Goal: Task Accomplishment & Management: Manage account settings

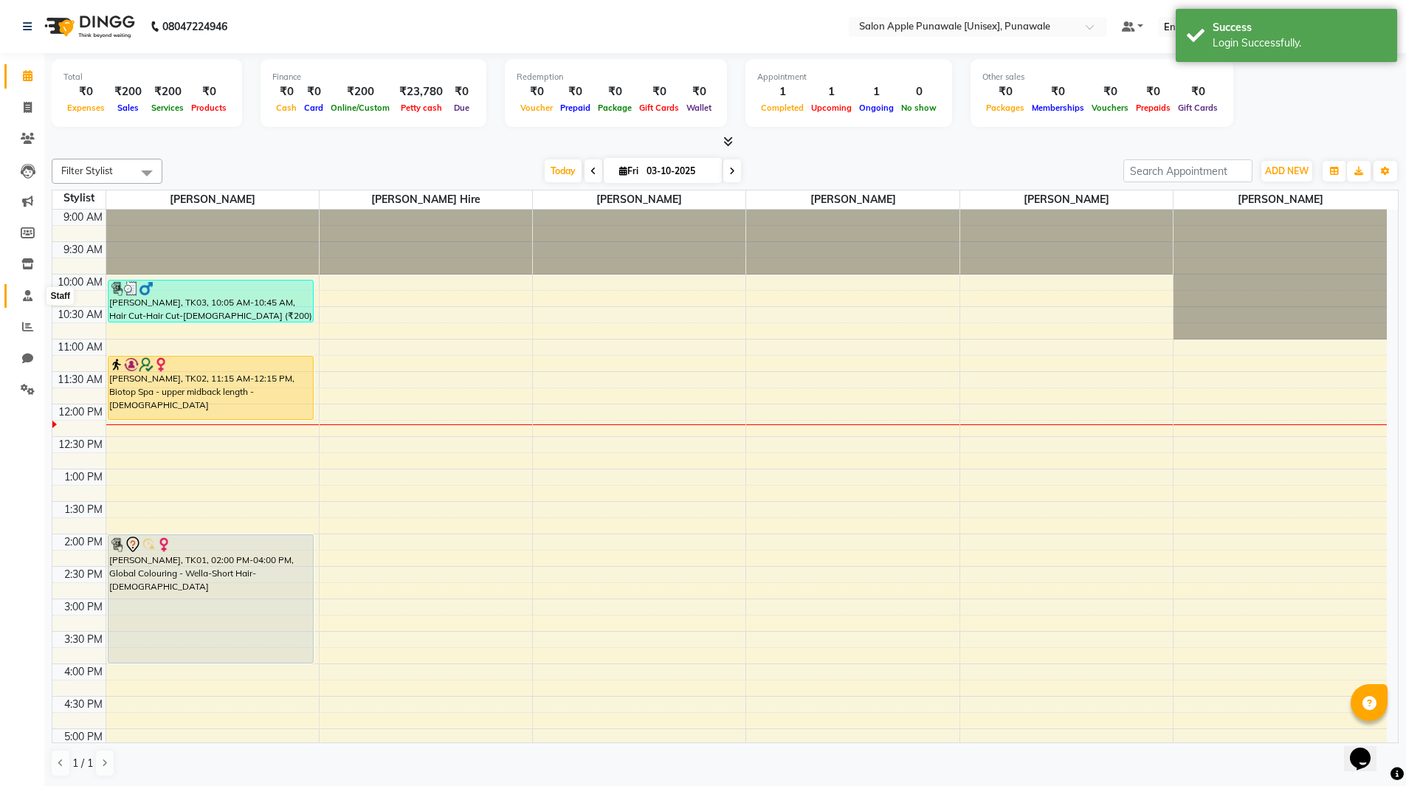
click at [27, 300] on icon at bounding box center [28, 295] width 10 height 11
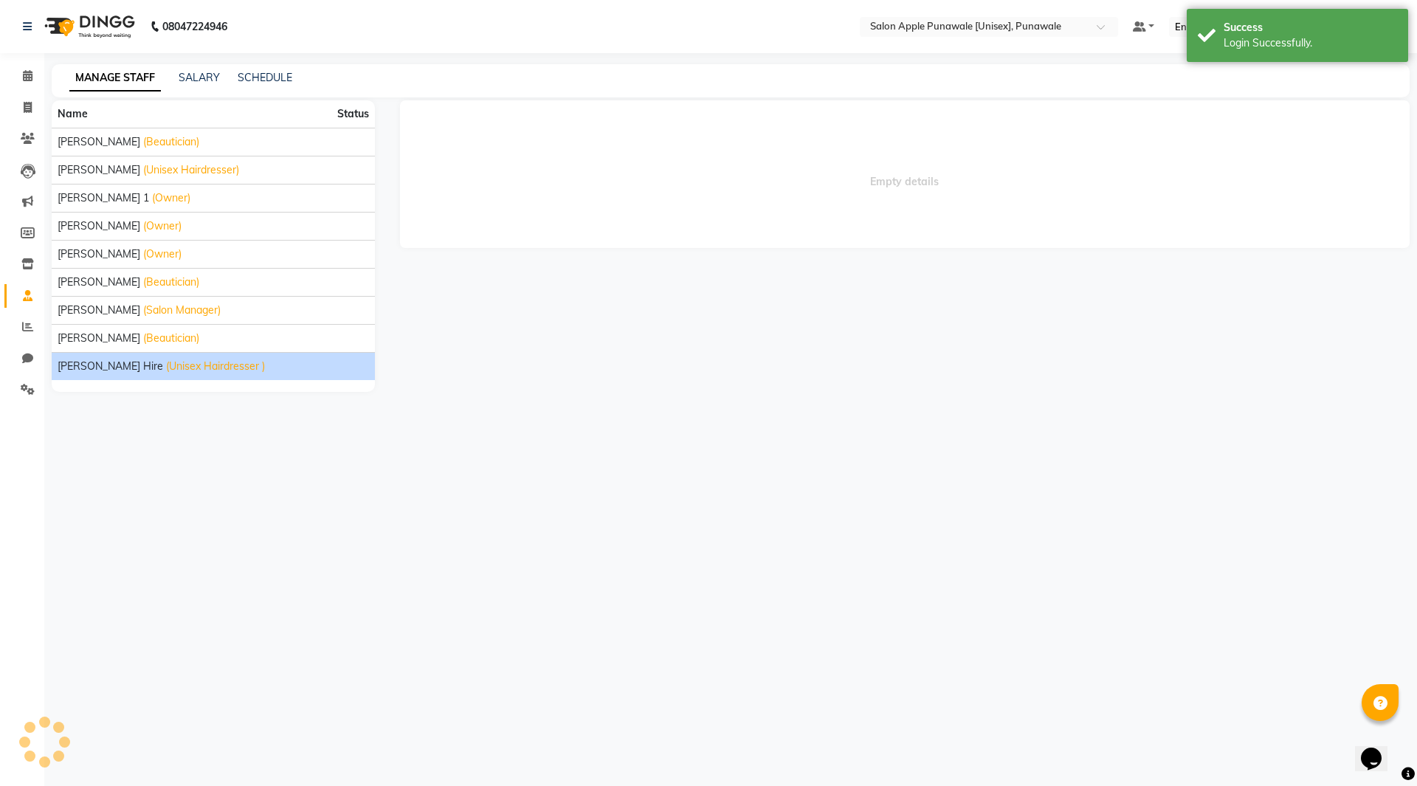
click at [103, 362] on span "[PERSON_NAME] Hire" at bounding box center [111, 366] width 106 height 15
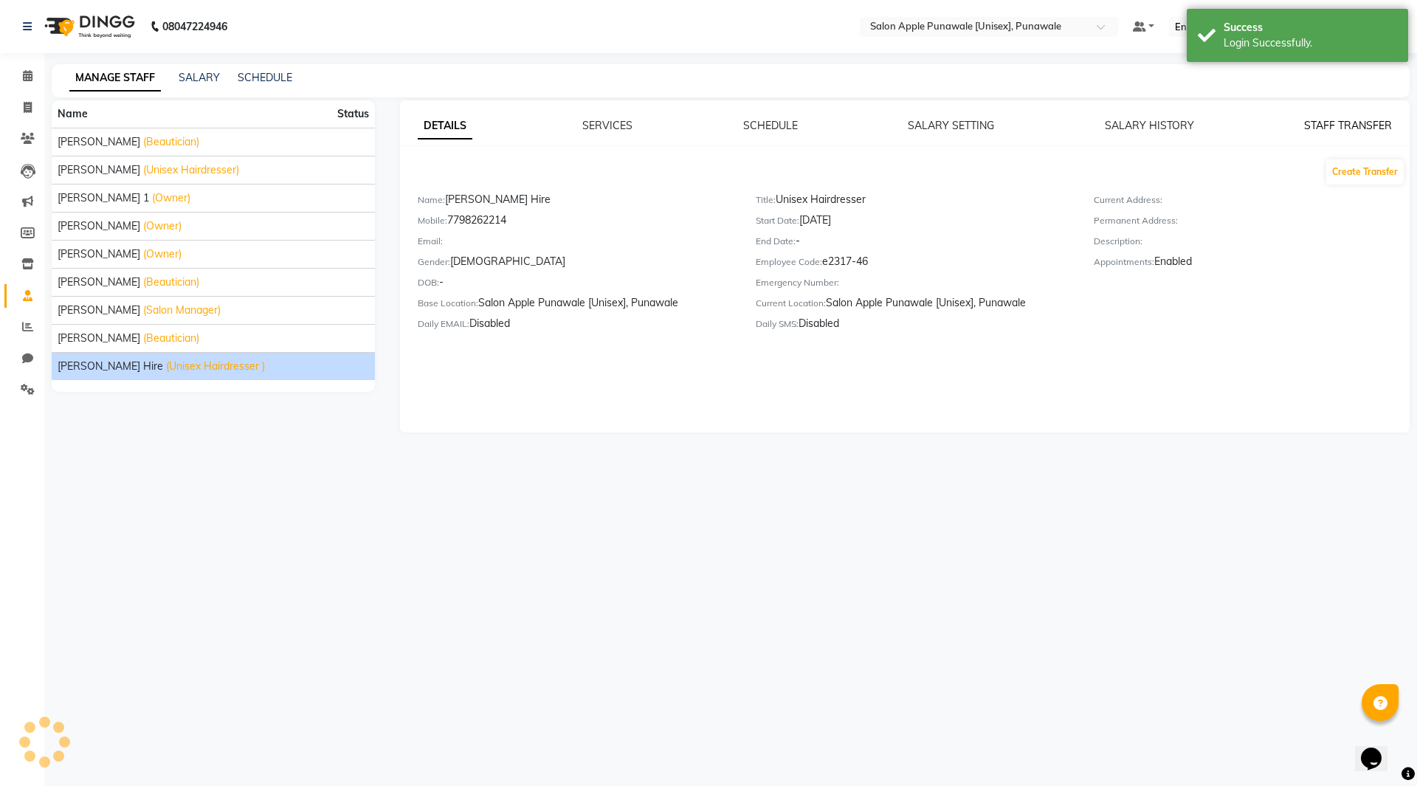
click at [1344, 126] on link "STAFF TRANSFER" at bounding box center [1348, 125] width 88 height 13
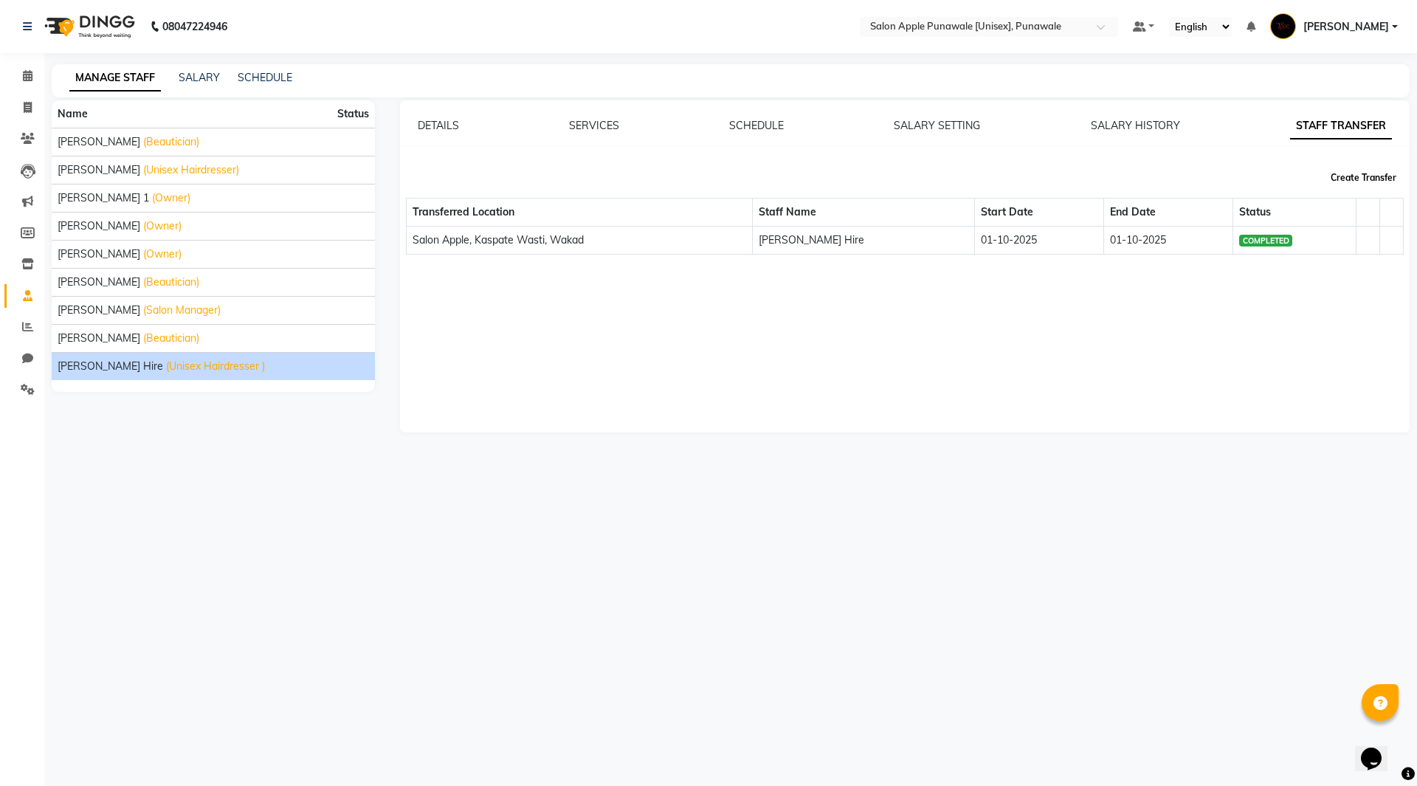
click at [1354, 175] on button "Create Transfer" at bounding box center [1362, 177] width 77 height 25
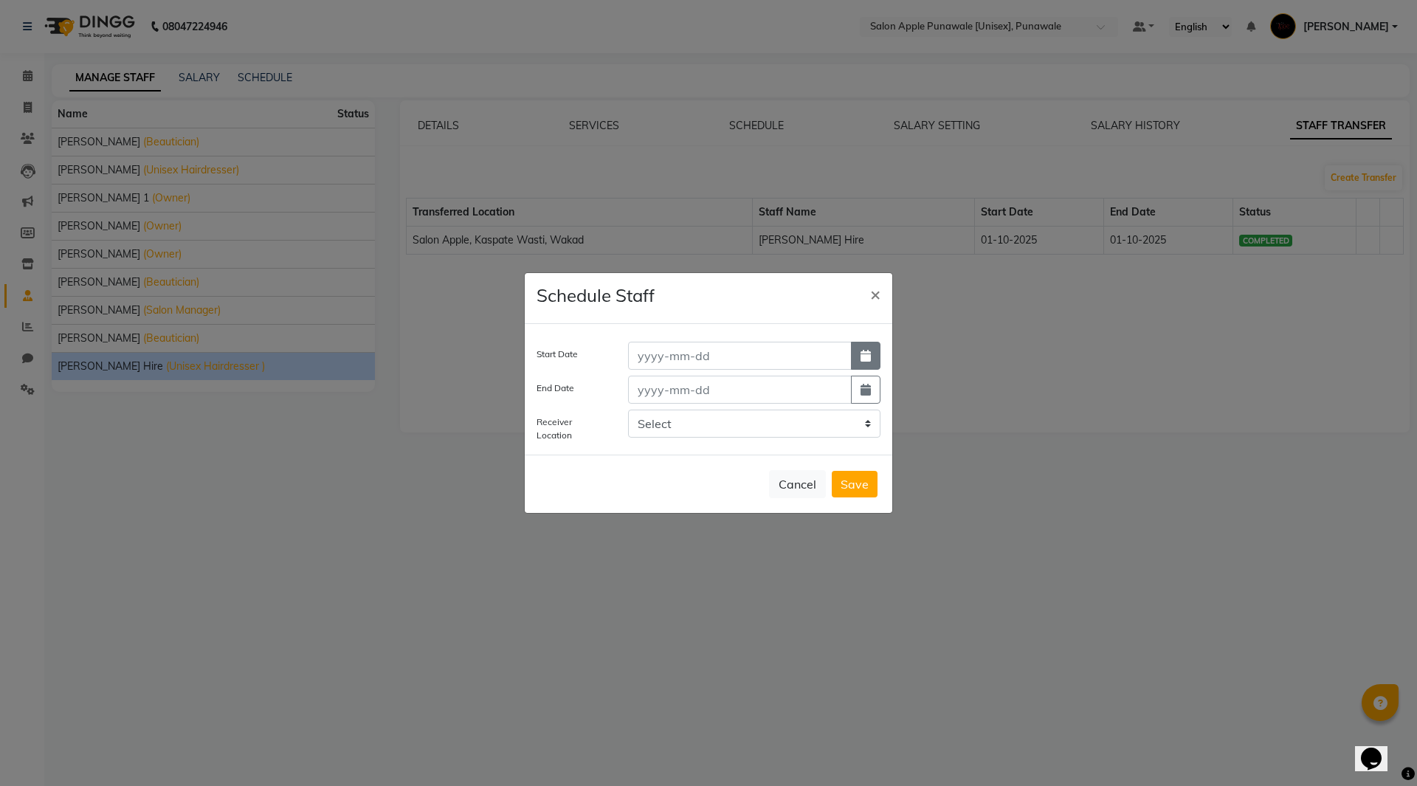
click at [866, 357] on icon "button" at bounding box center [865, 356] width 10 height 12
select select "10"
select select "2025"
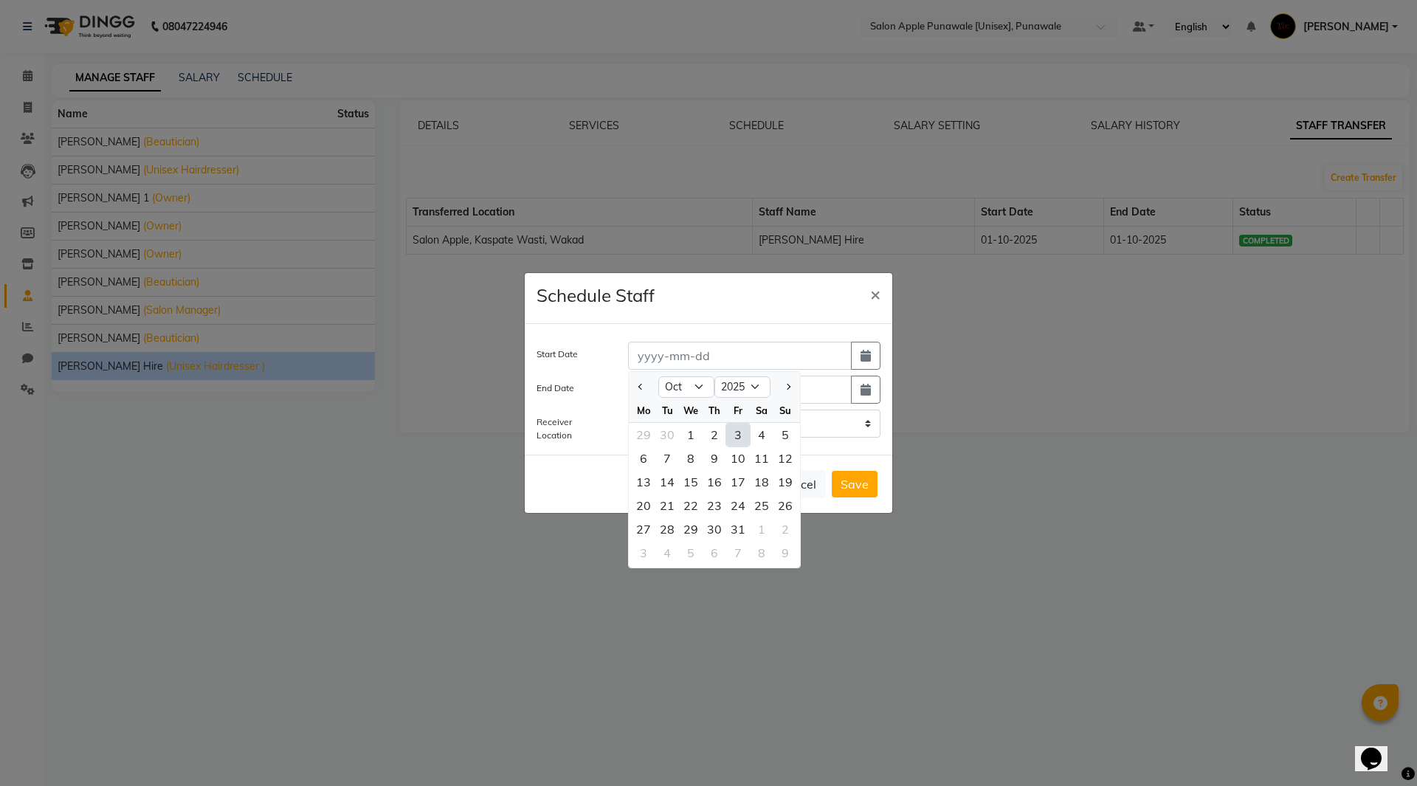
click at [733, 432] on div "3" at bounding box center [738, 435] width 24 height 24
type input "03-10-2025"
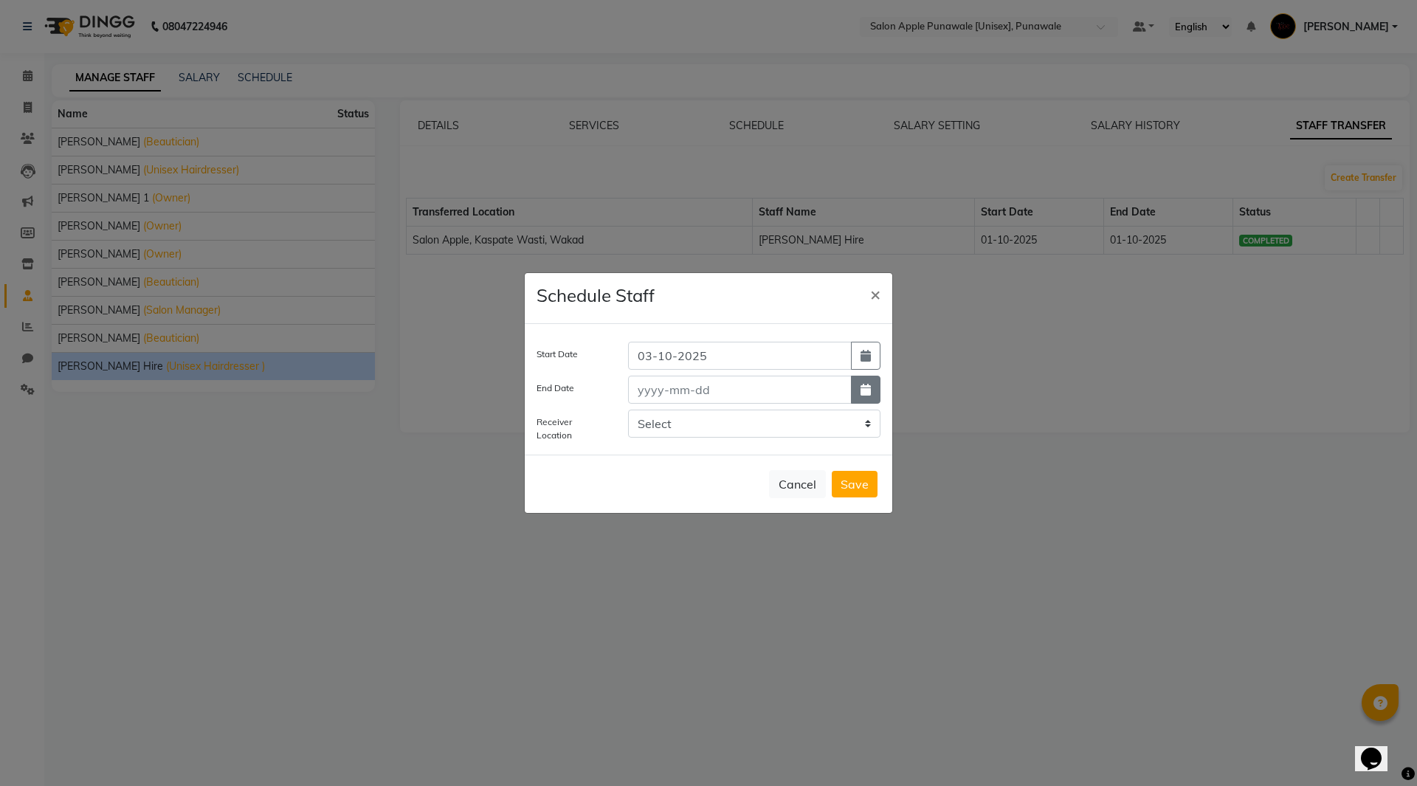
click at [865, 389] on icon "button" at bounding box center [865, 390] width 10 height 12
select select "10"
select select "2025"
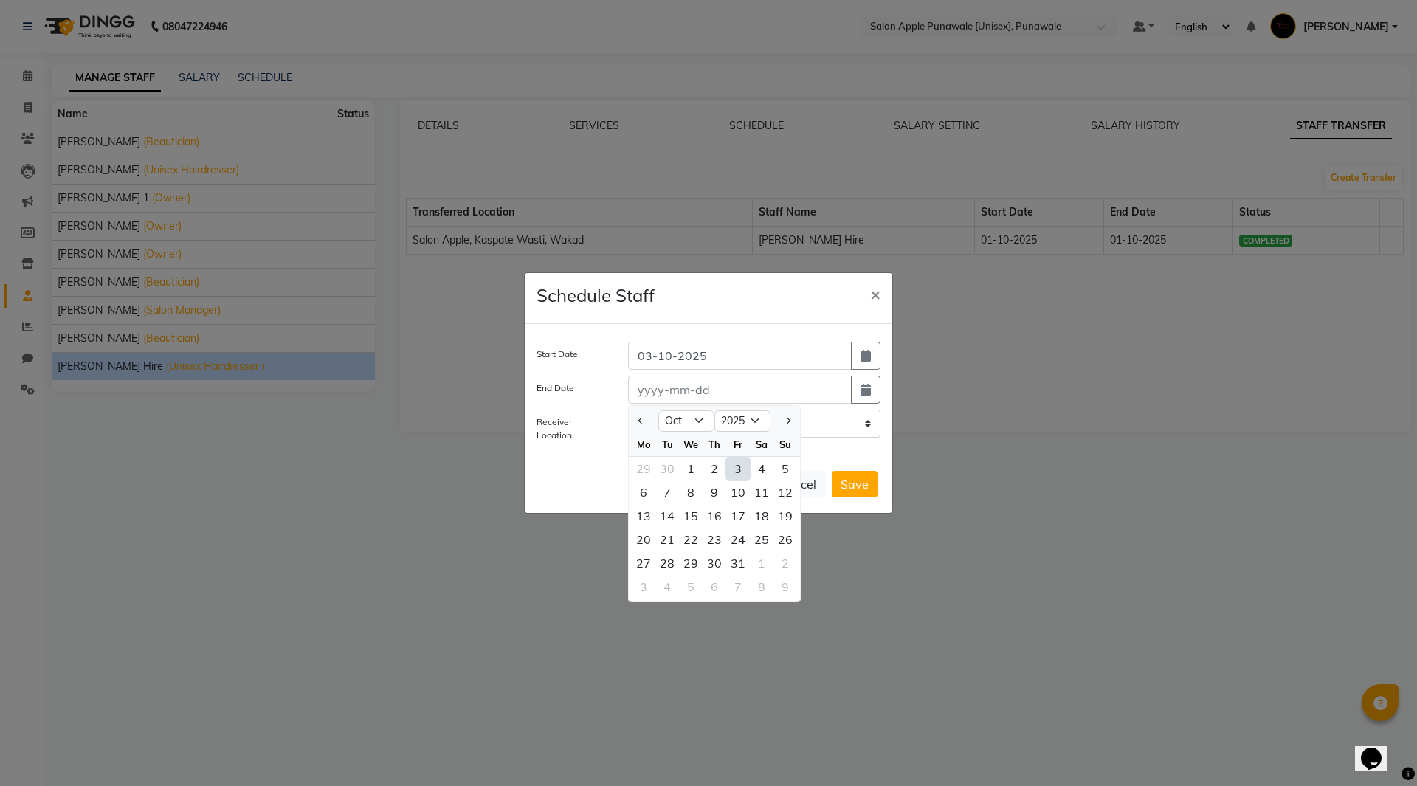
click at [740, 471] on div "3" at bounding box center [738, 469] width 24 height 24
type input "03-10-2025"
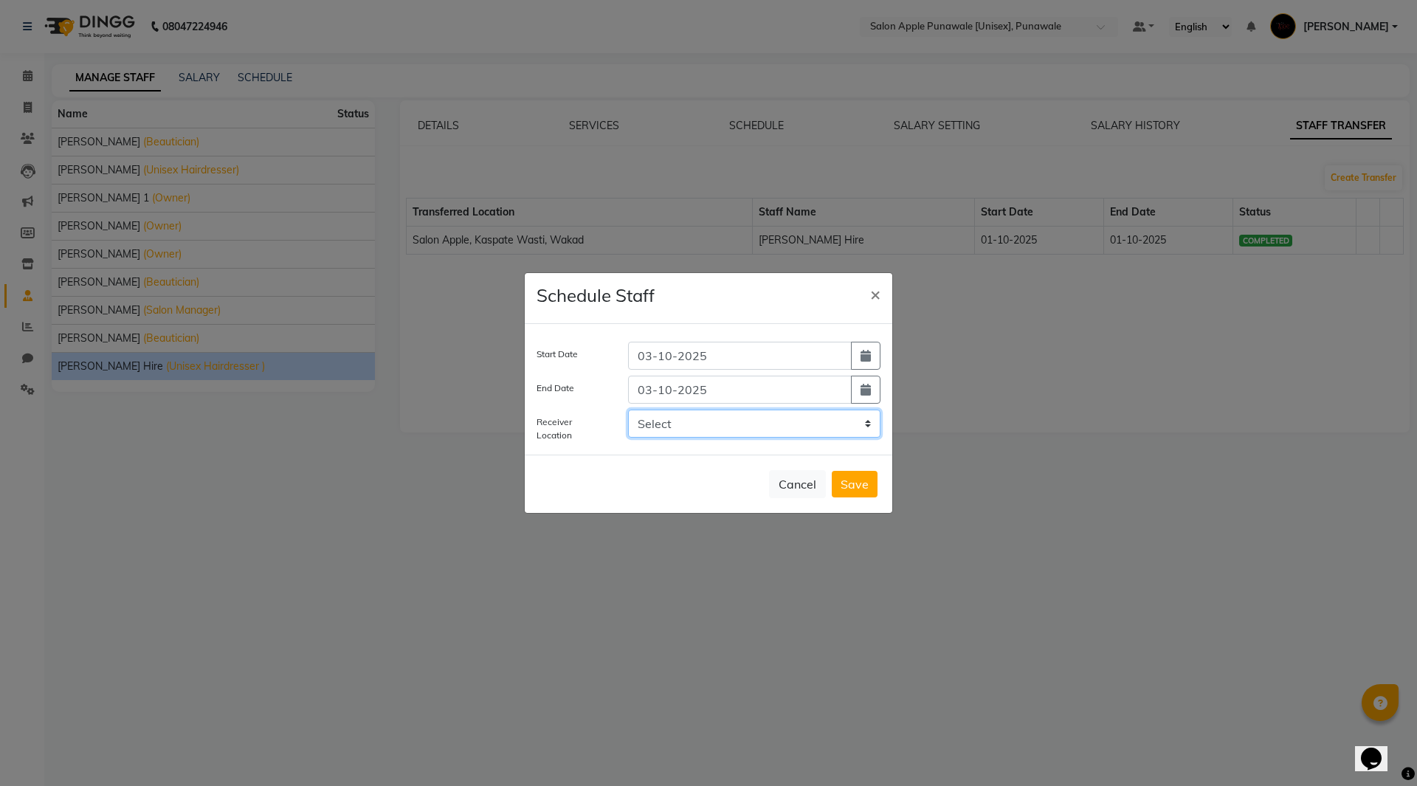
click at [858, 423] on select "Select Salon Apple, Kaspate Wasti, Wakad" at bounding box center [754, 423] width 252 height 28
select select "3529"
click at [628, 409] on select "Select Salon Apple, Kaspate Wasti, Wakad" at bounding box center [754, 423] width 252 height 28
click at [855, 483] on button "Save" at bounding box center [855, 484] width 46 height 27
select select
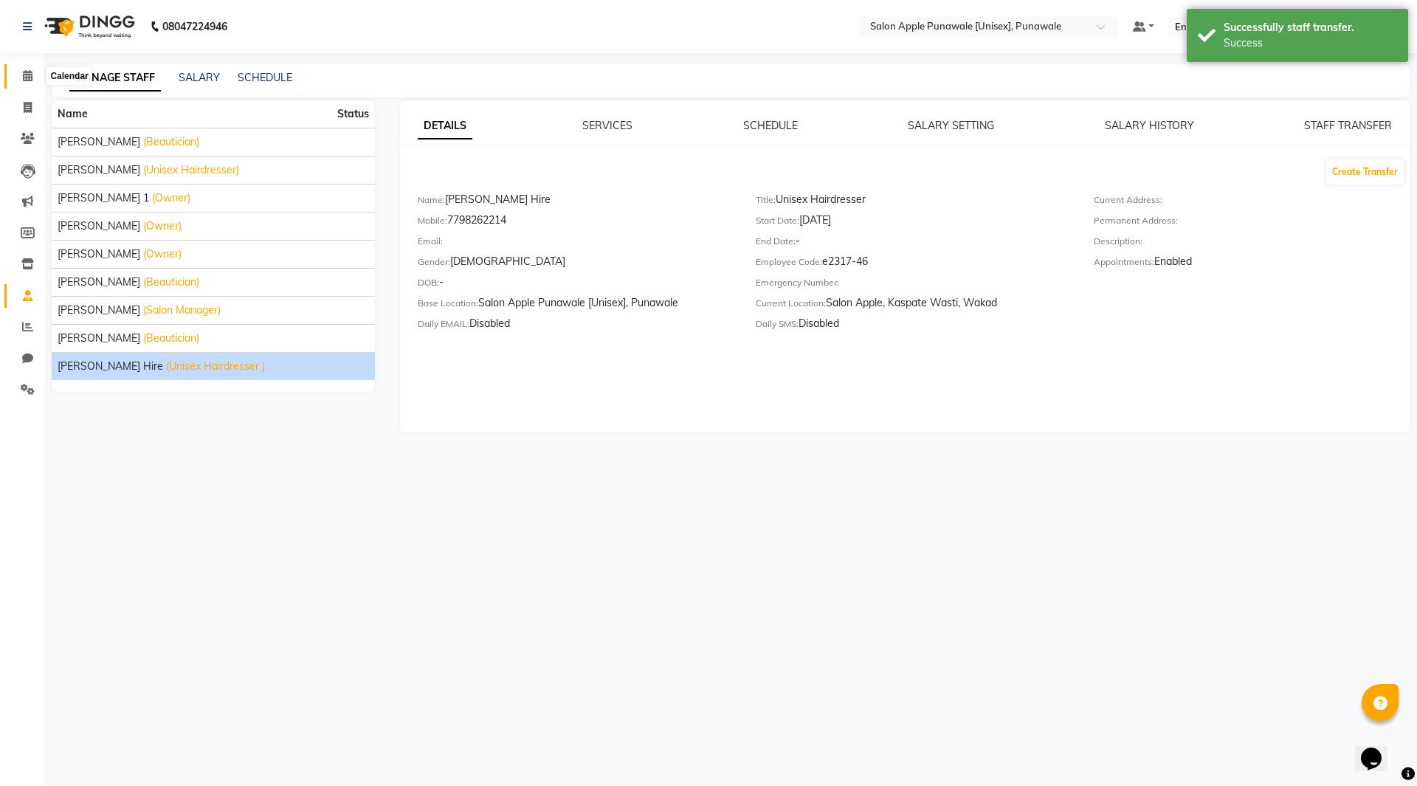
click at [18, 81] on span at bounding box center [28, 76] width 26 height 17
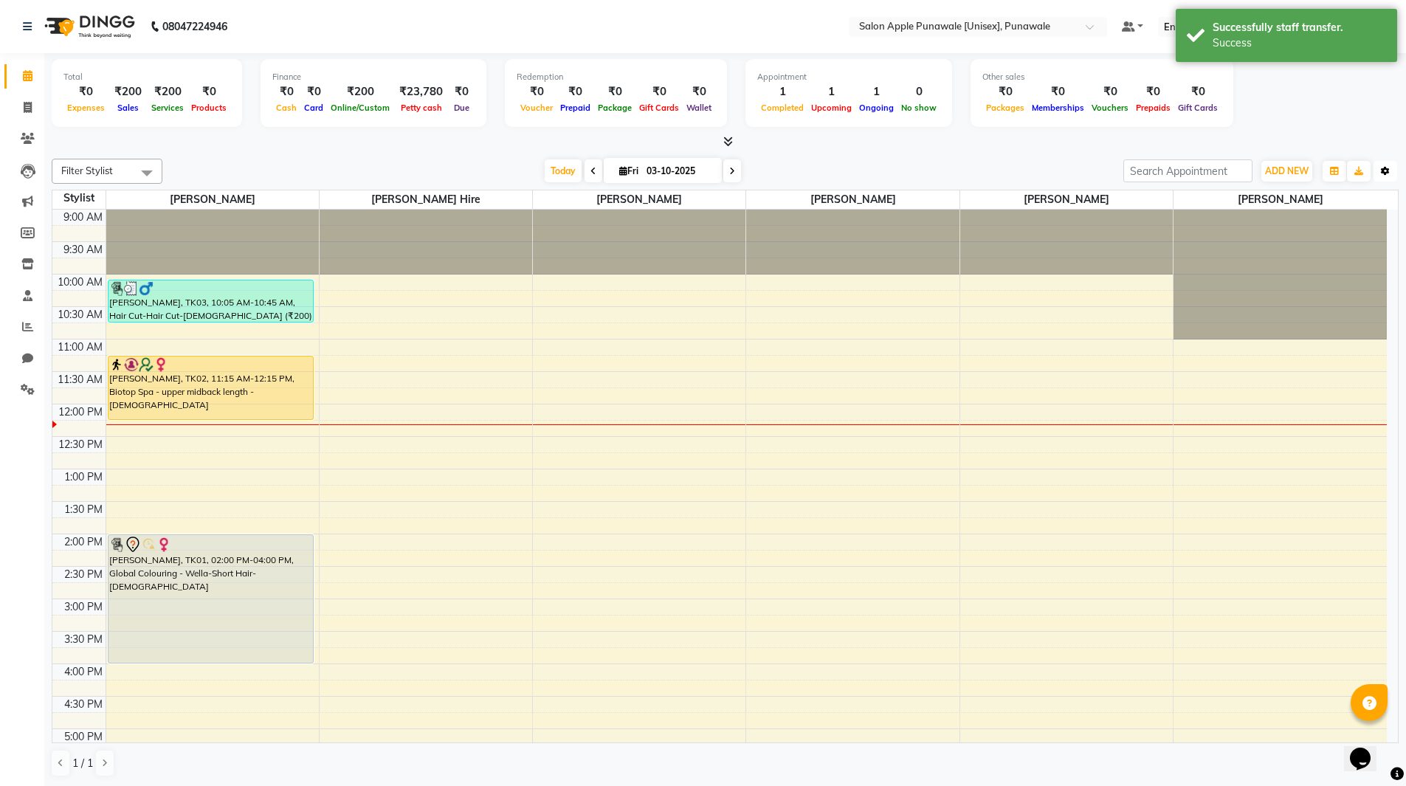
click at [1389, 173] on icon "button" at bounding box center [1384, 171] width 9 height 9
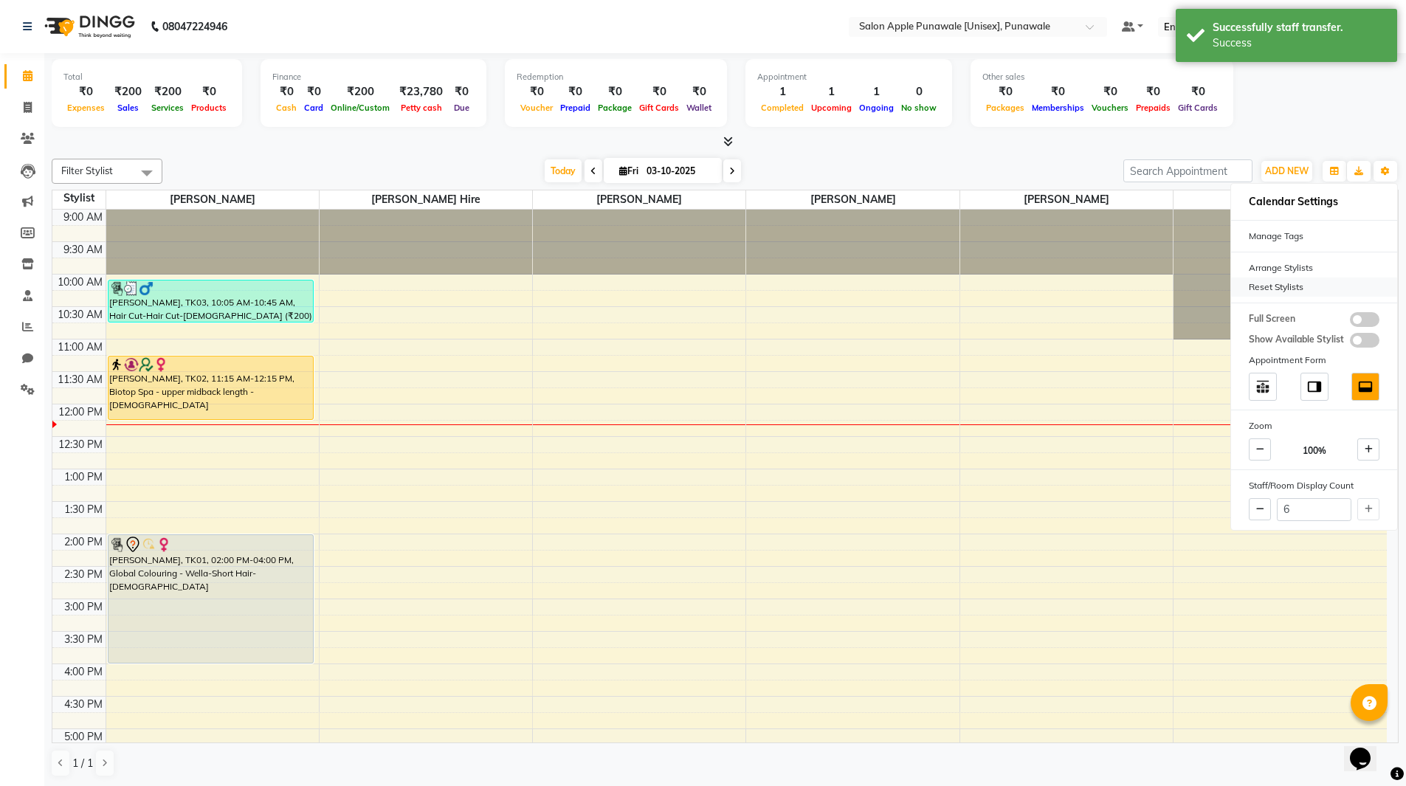
click at [1276, 280] on div "Reset Stylists" at bounding box center [1314, 286] width 166 height 19
click at [875, 148] on div at bounding box center [725, 141] width 1347 height 15
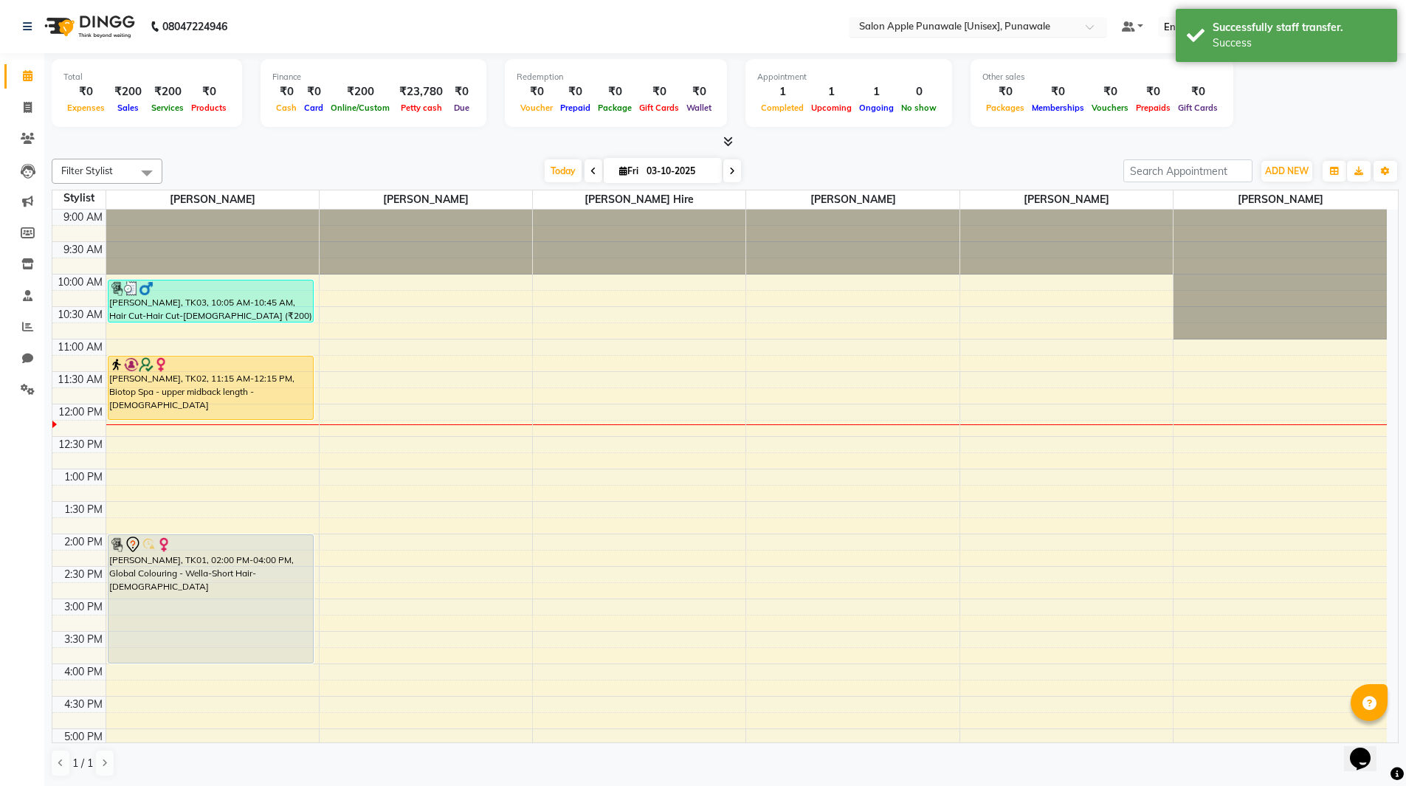
click at [1003, 29] on input "text" at bounding box center [963, 28] width 214 height 15
click at [996, 63] on div "Salon Apple, Kaspate Wasti, Wakad" at bounding box center [977, 76] width 257 height 27
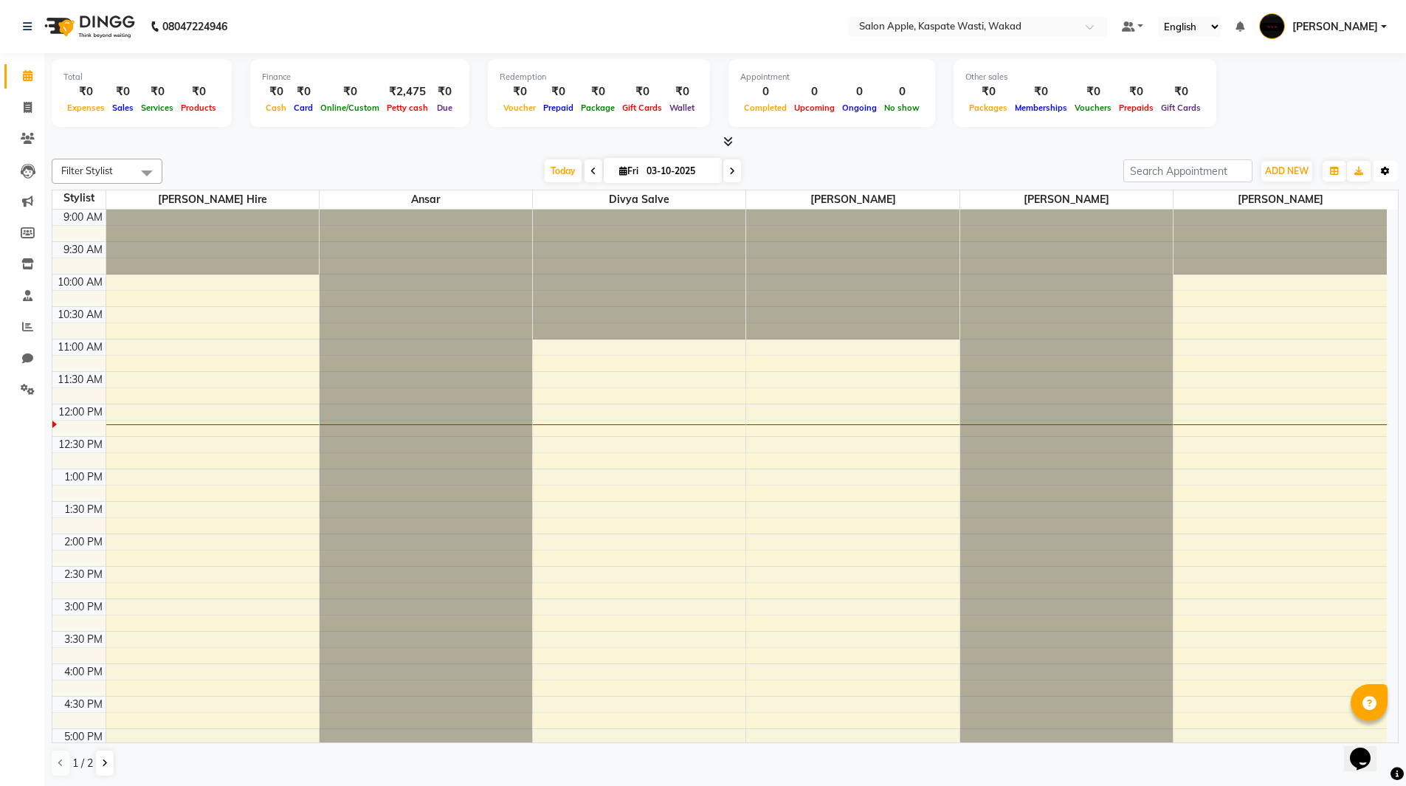
click at [1392, 168] on button "Toggle Dropdown" at bounding box center [1385, 171] width 24 height 21
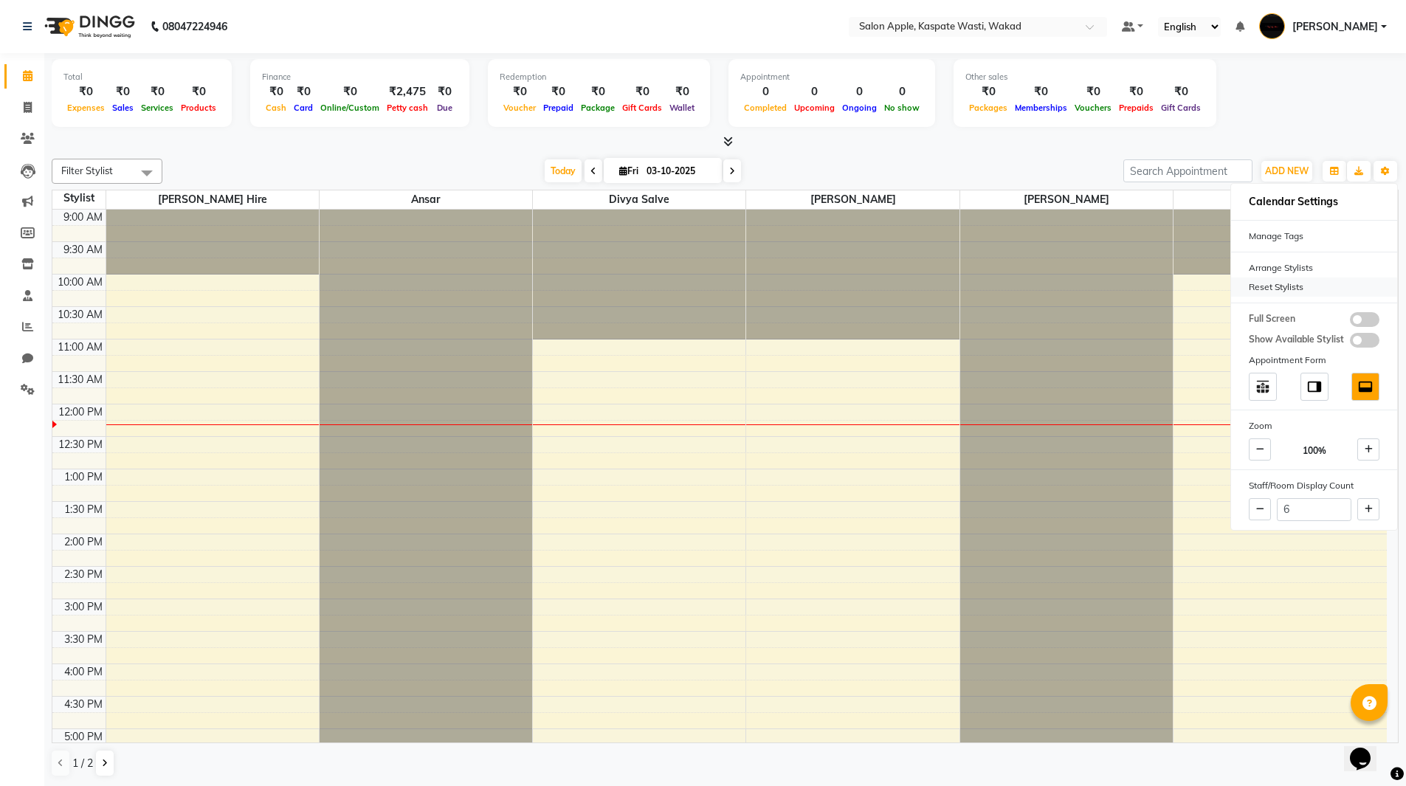
click at [1286, 291] on div "Reset Stylists" at bounding box center [1314, 286] width 166 height 19
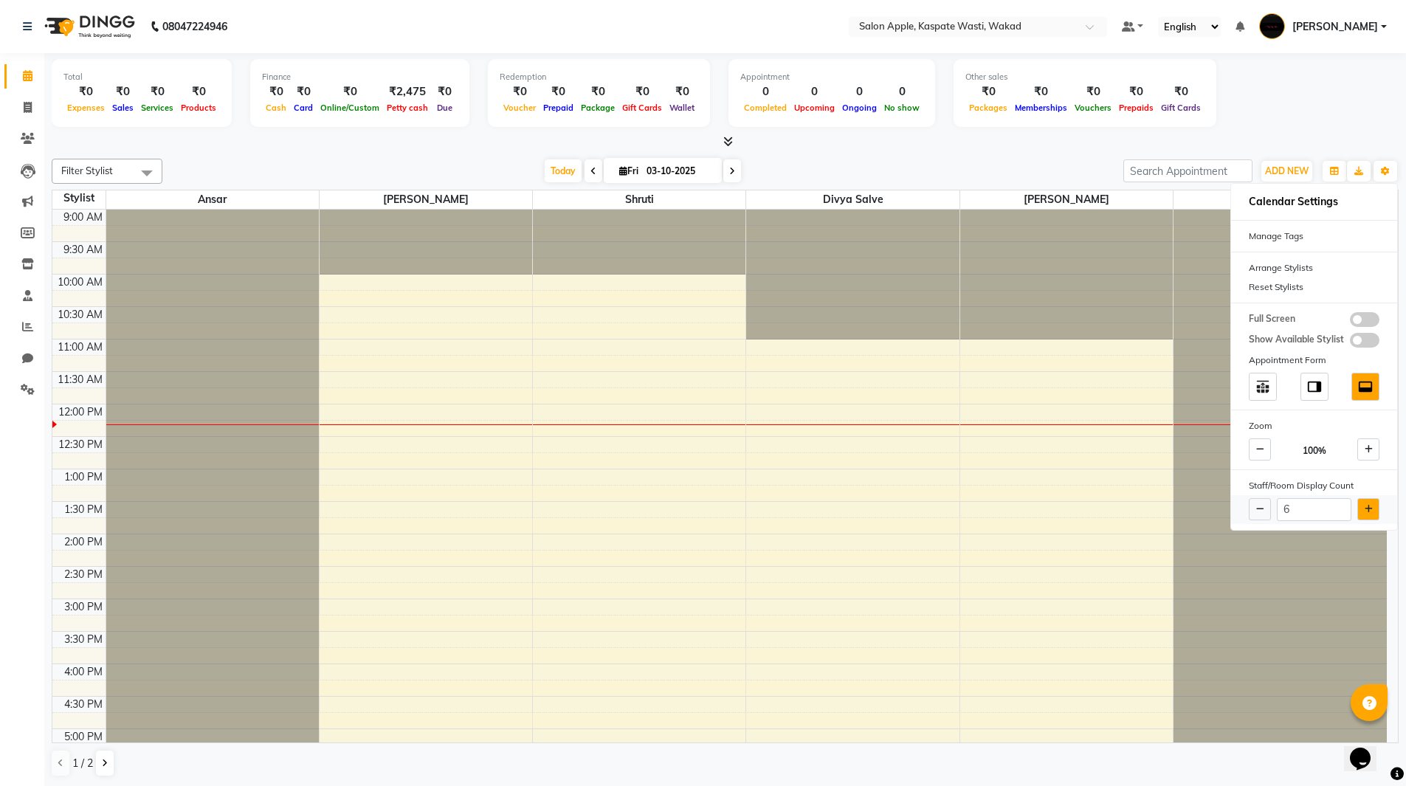
click at [1360, 512] on button at bounding box center [1368, 509] width 22 height 22
type input "7"
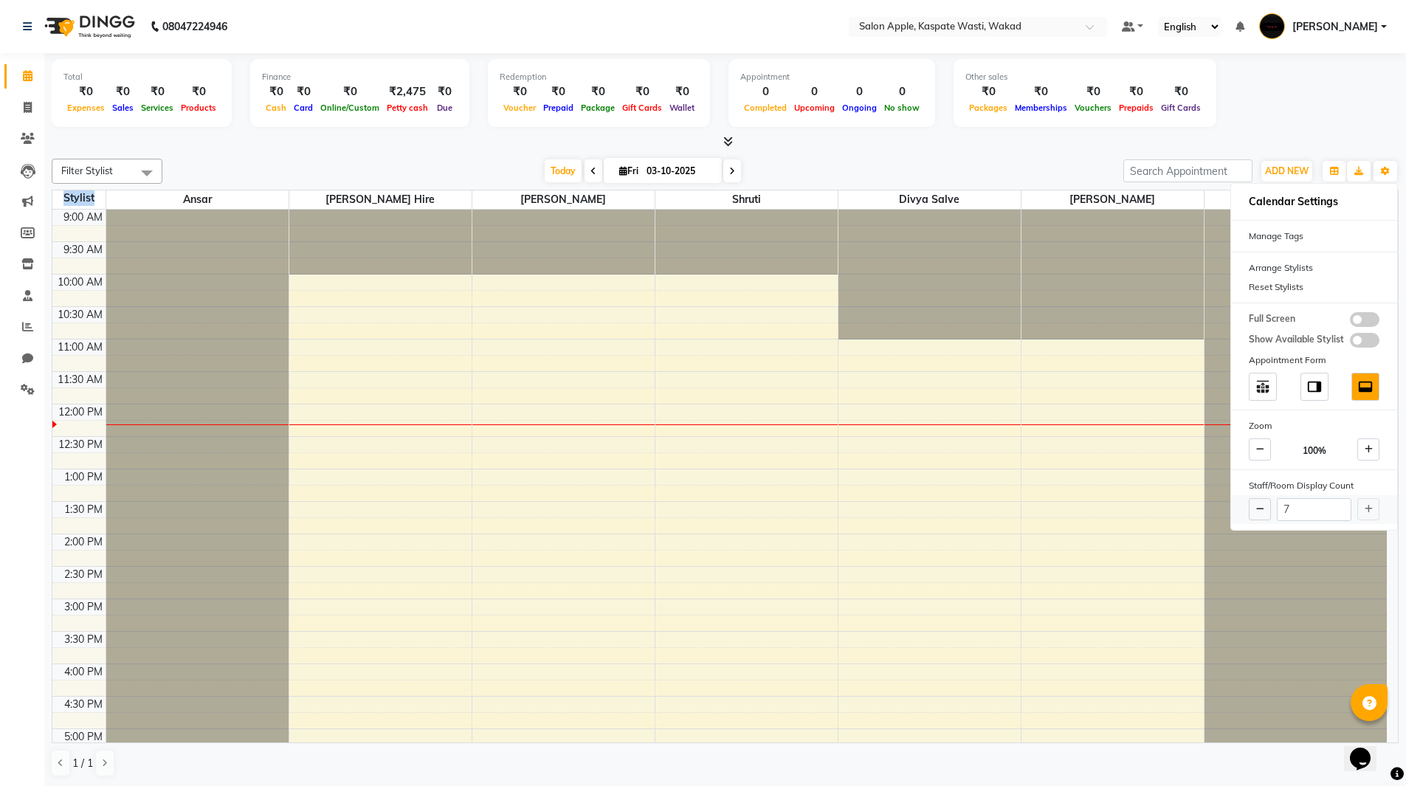
click at [1360, 512] on div "7" at bounding box center [1314, 509] width 166 height 29
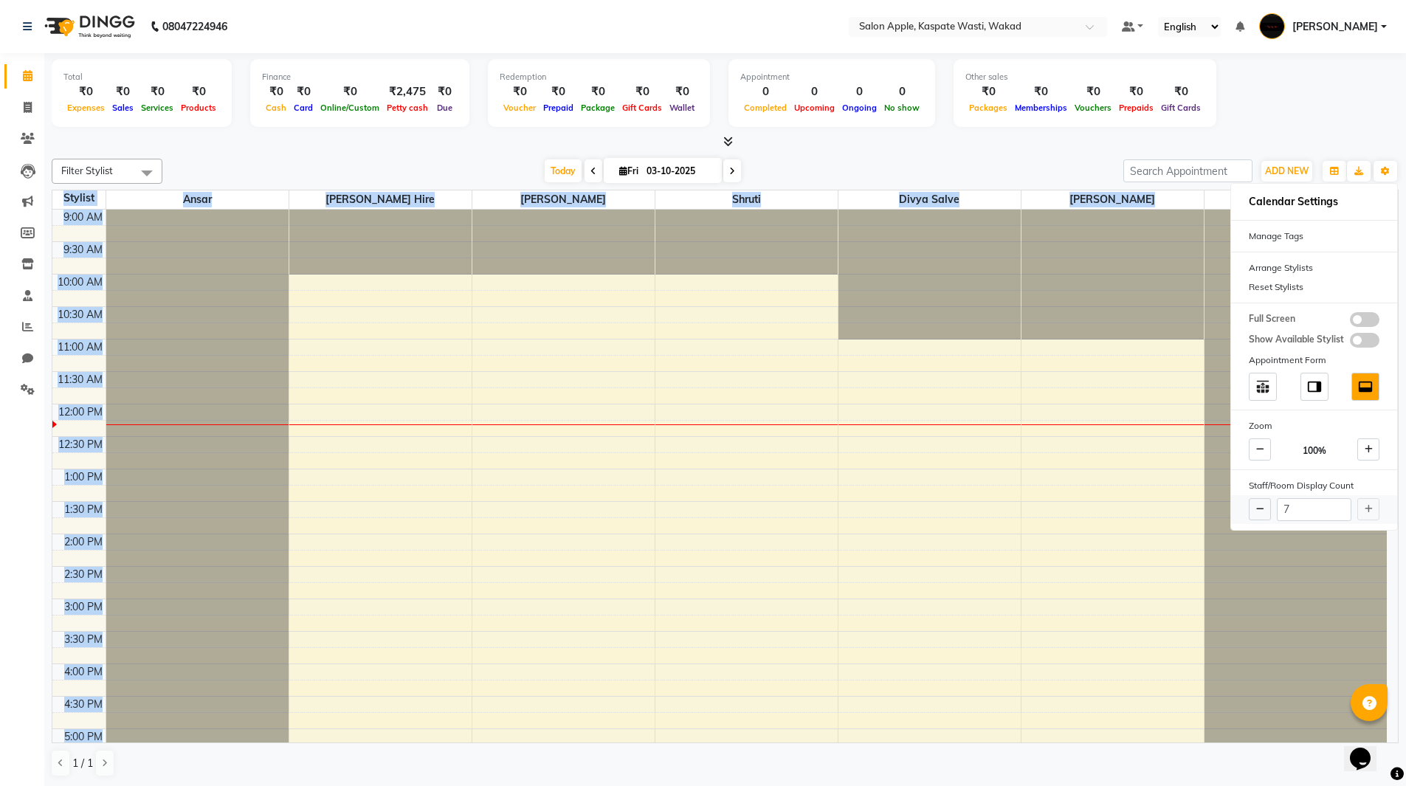
click at [1360, 512] on div "7" at bounding box center [1314, 509] width 166 height 29
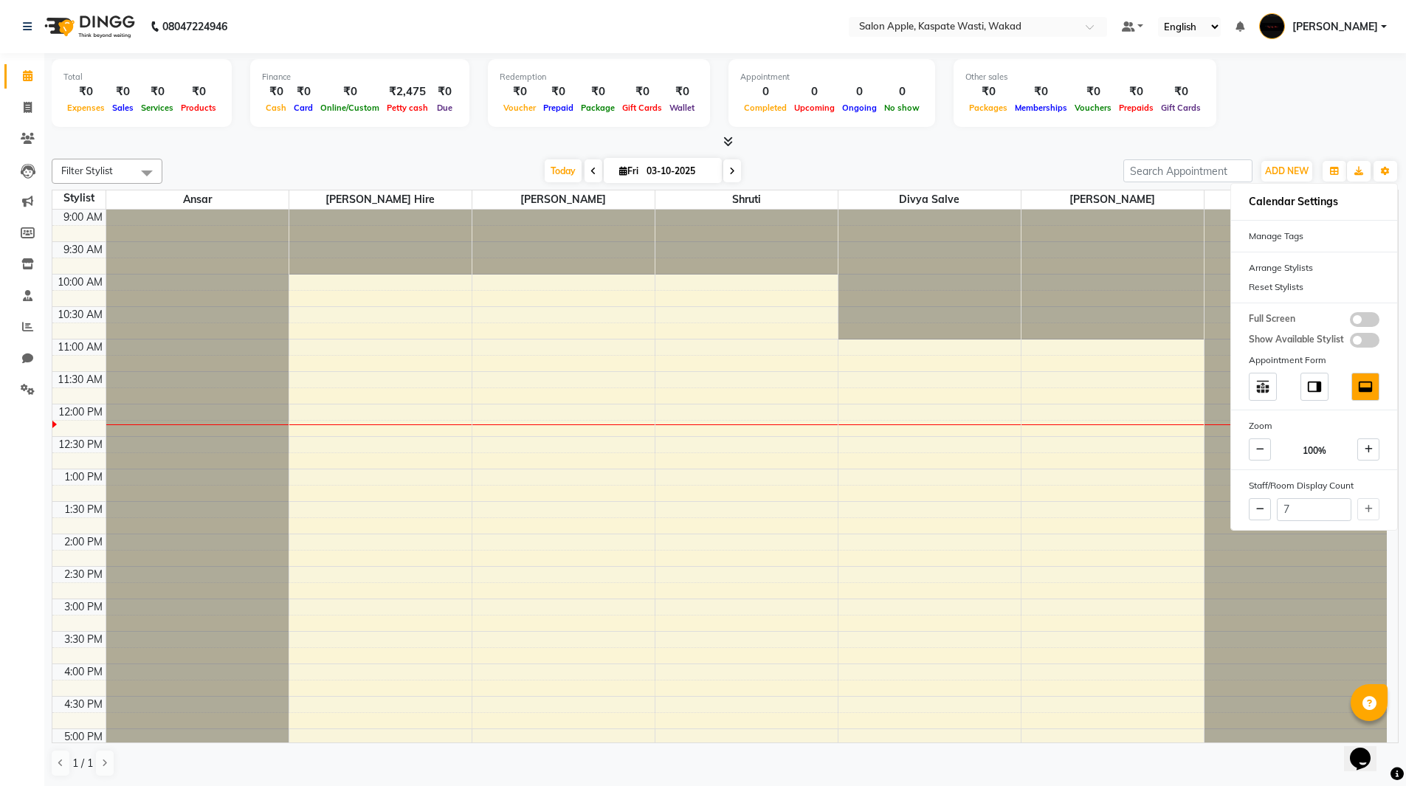
click at [974, 153] on div "Filter Stylist Select All Ansar Divya salve Gunashree Fulambarkar Piyush Waghma…" at bounding box center [725, 468] width 1347 height 630
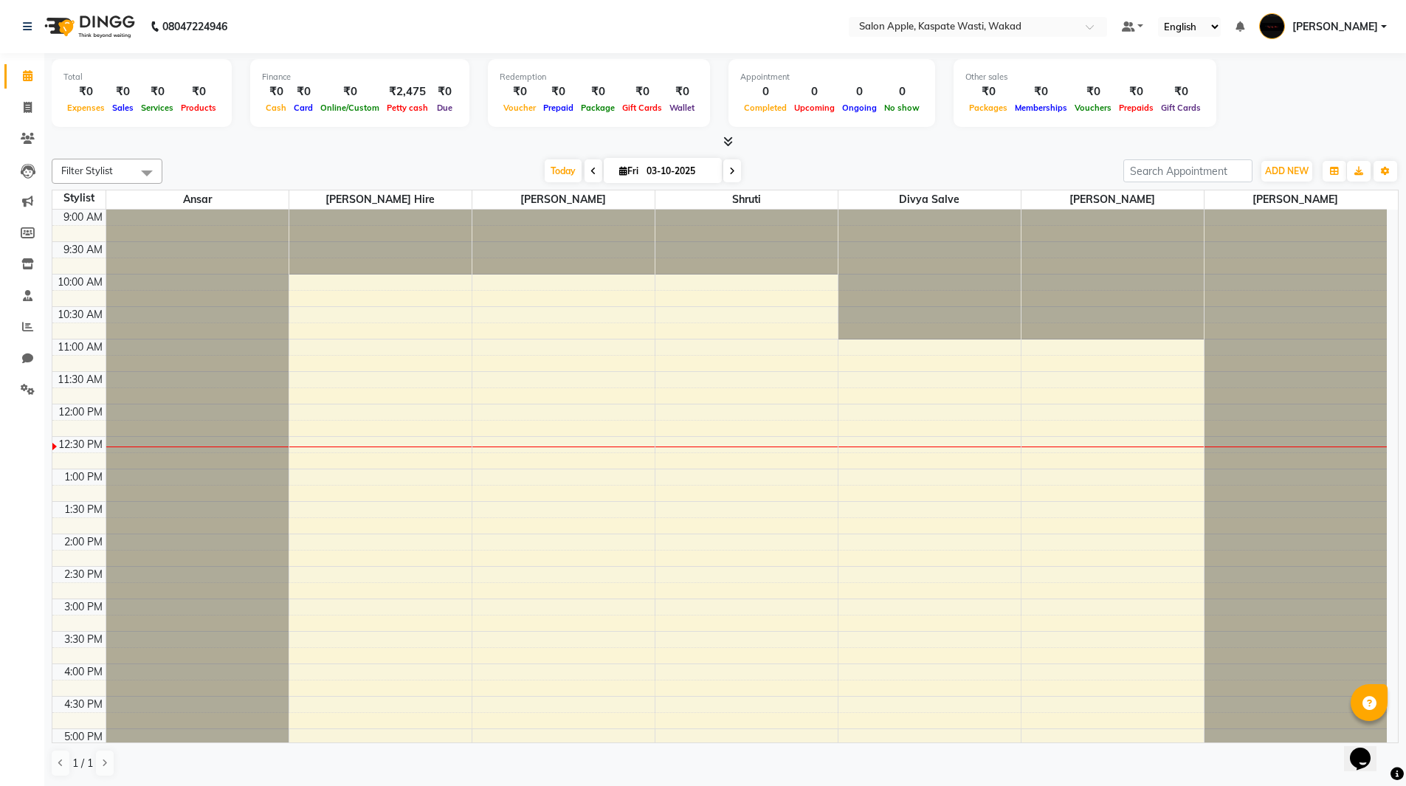
click at [1009, 37] on nav "08047224946 Select Location × Salon Apple, Kaspate Wasti, Wakad Default Panel M…" at bounding box center [703, 26] width 1406 height 53
click at [1012, 21] on input "text" at bounding box center [963, 28] width 214 height 15
click at [1006, 45] on span "Salon Apple Punawale [Unisex], Punawale" at bounding box center [952, 50] width 191 height 12
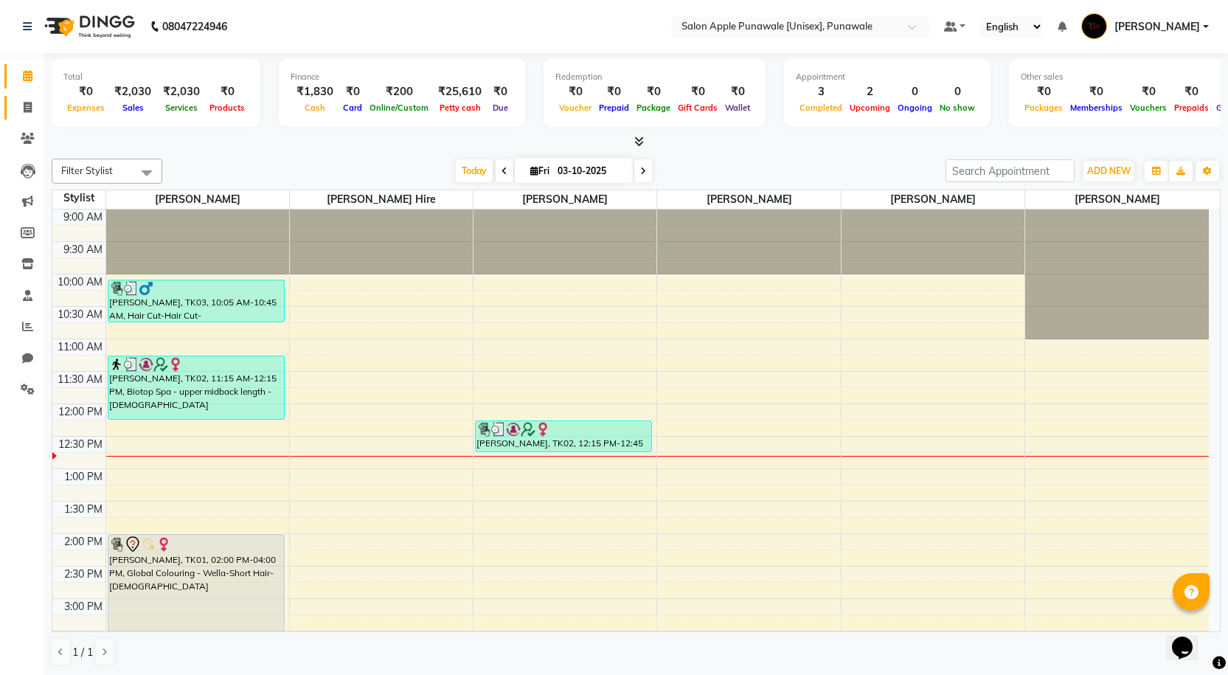
click at [30, 107] on icon at bounding box center [28, 107] width 8 height 11
select select "5421"
select select "service"
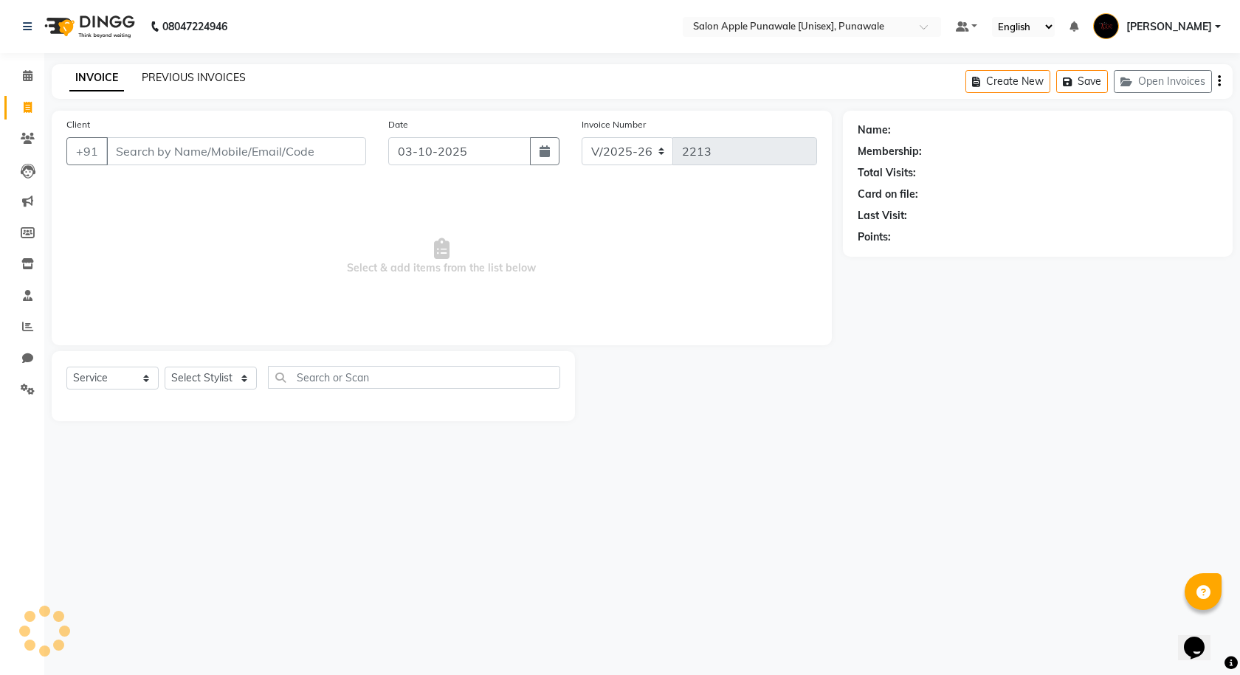
click at [170, 79] on link "PREVIOUS INVOICES" at bounding box center [194, 77] width 104 height 13
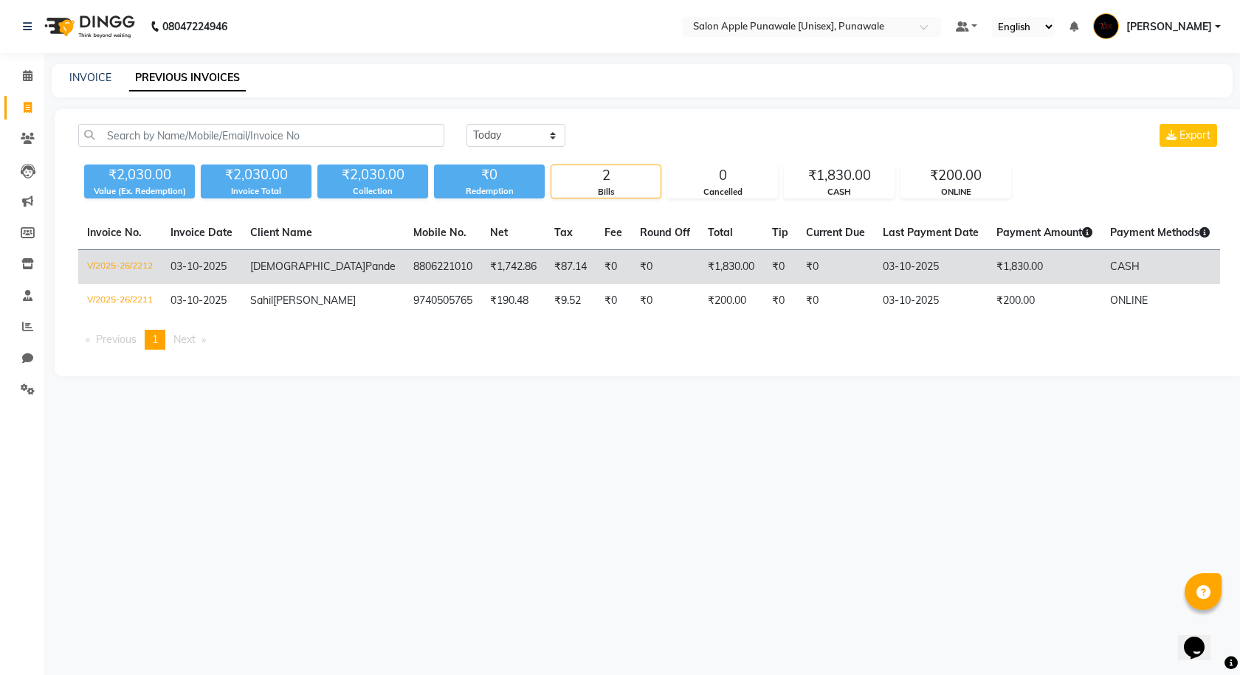
click at [481, 273] on td "₹1,742.86" at bounding box center [513, 267] width 64 height 35
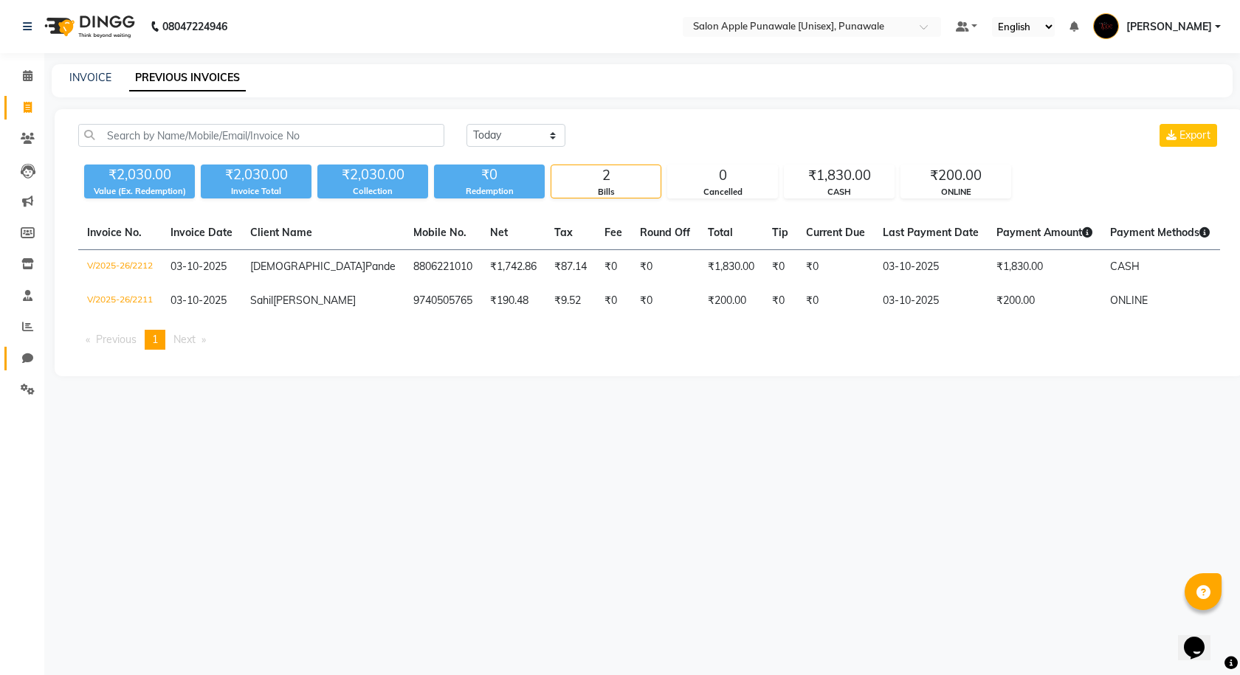
click at [23, 359] on icon at bounding box center [27, 358] width 11 height 11
select select "100"
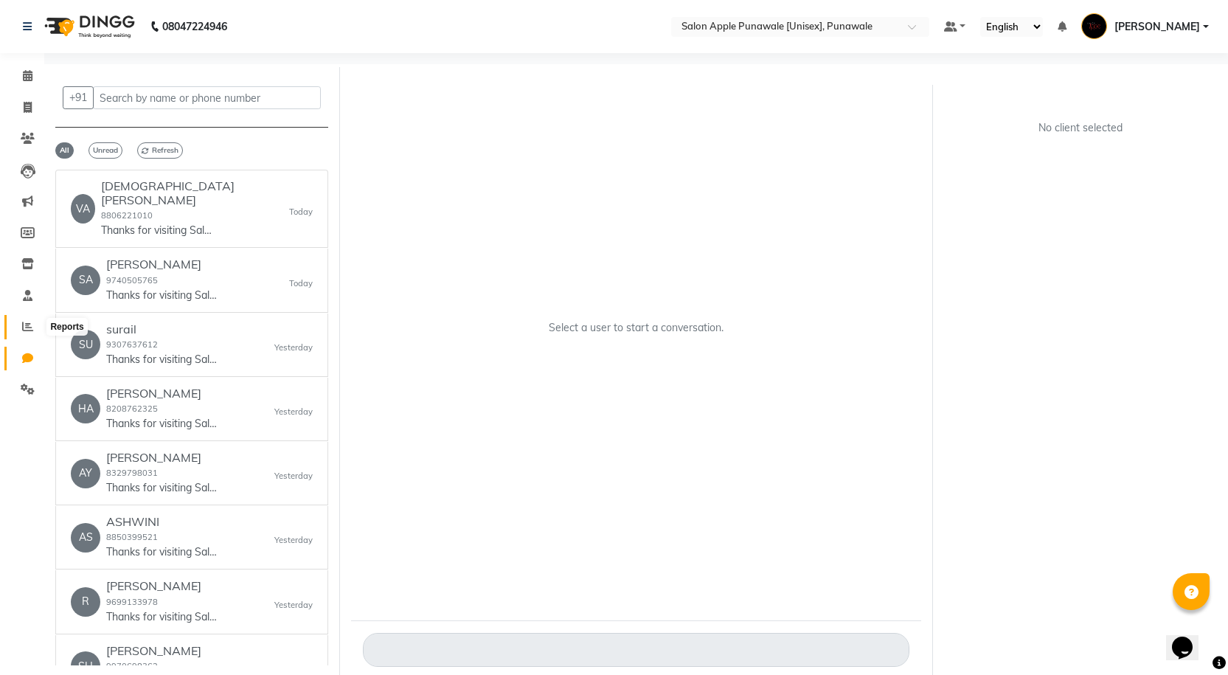
click at [23, 324] on icon at bounding box center [27, 326] width 11 height 11
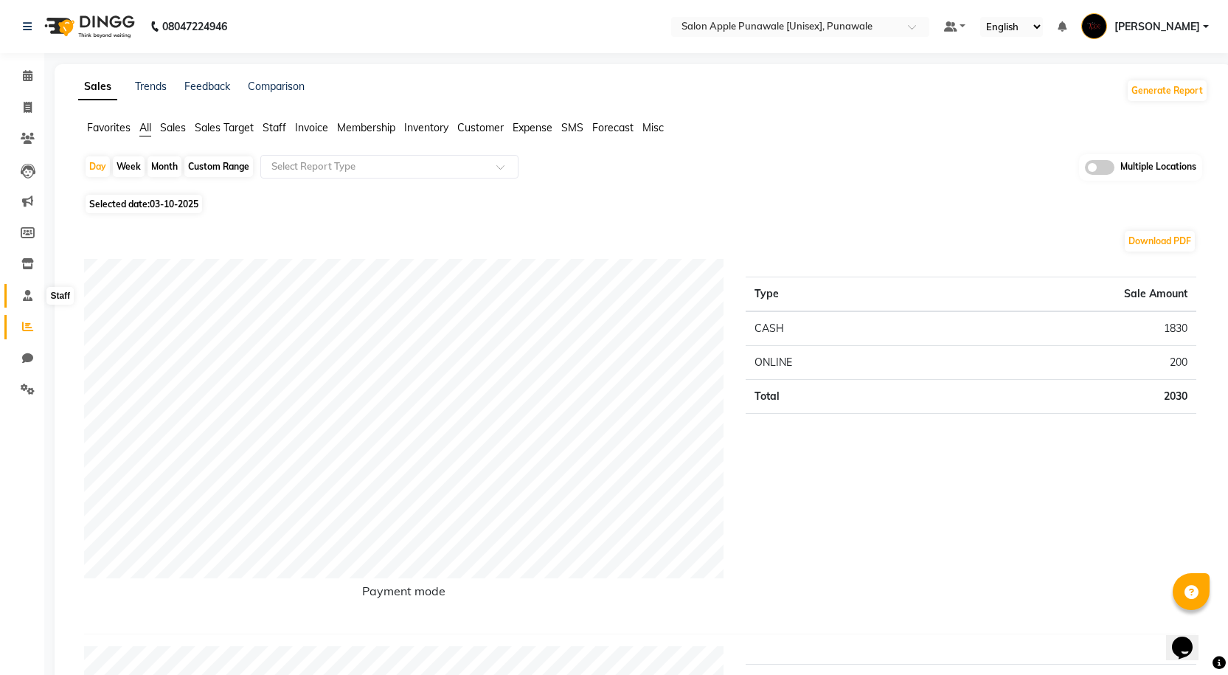
click at [21, 291] on span at bounding box center [28, 296] width 26 height 17
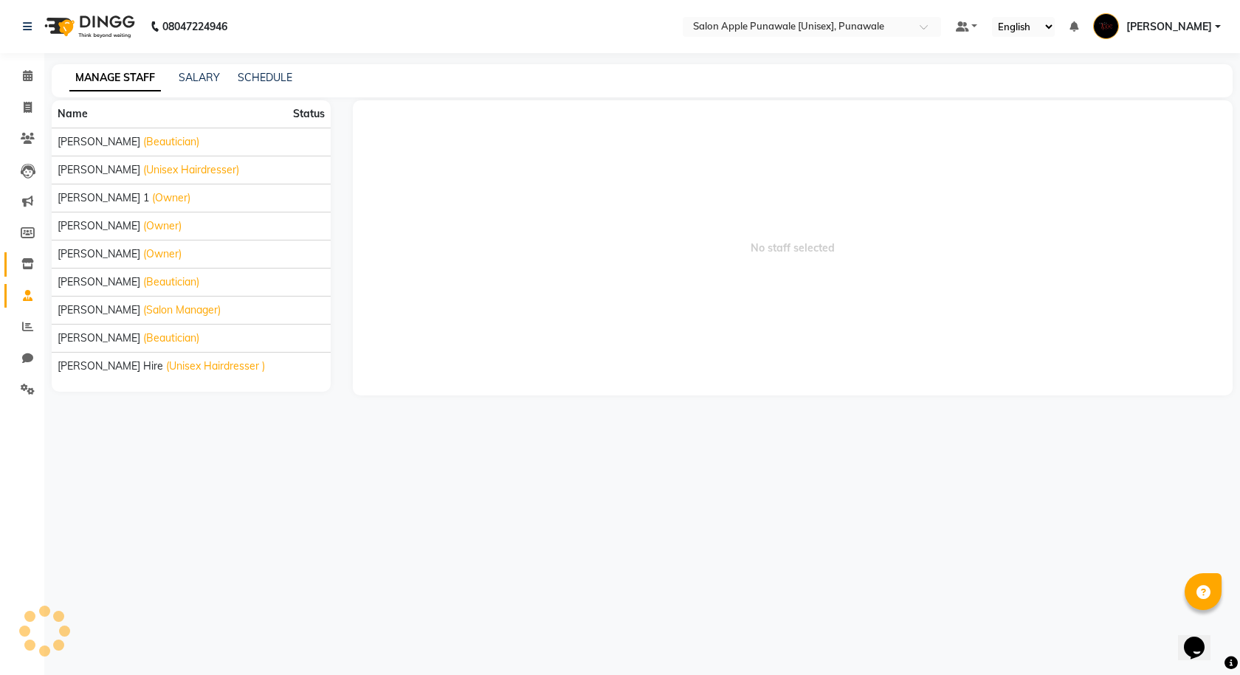
click at [21, 274] on link "Inventory" at bounding box center [21, 264] width 35 height 24
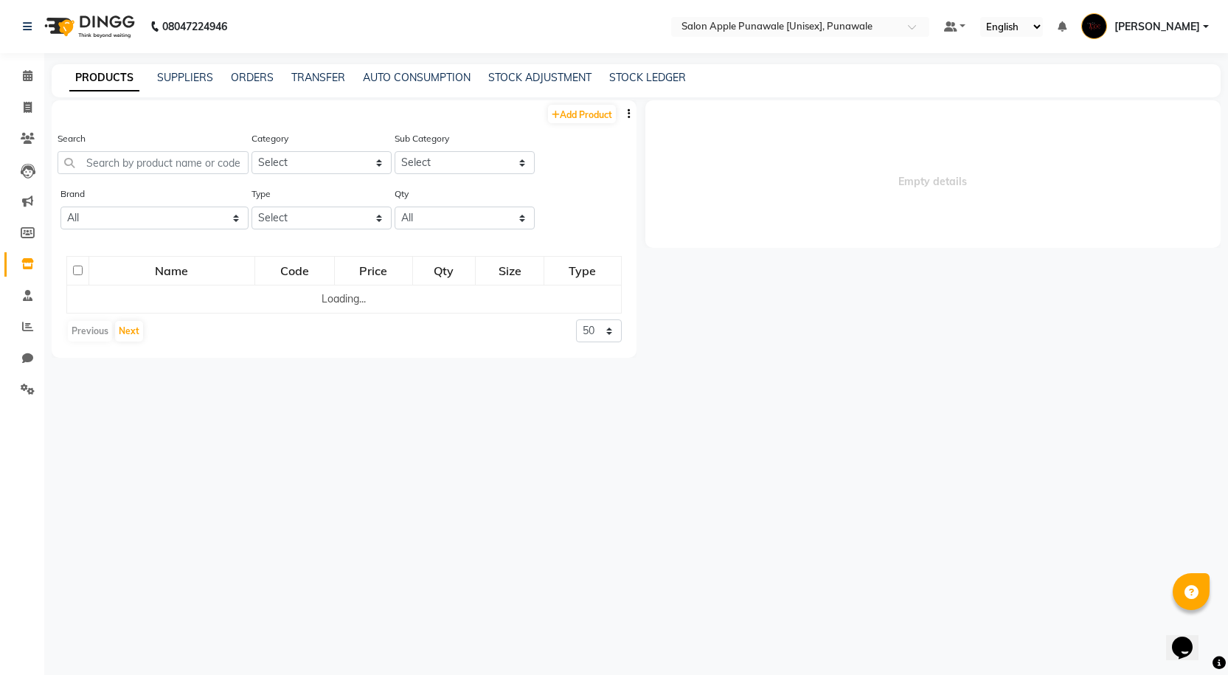
select select
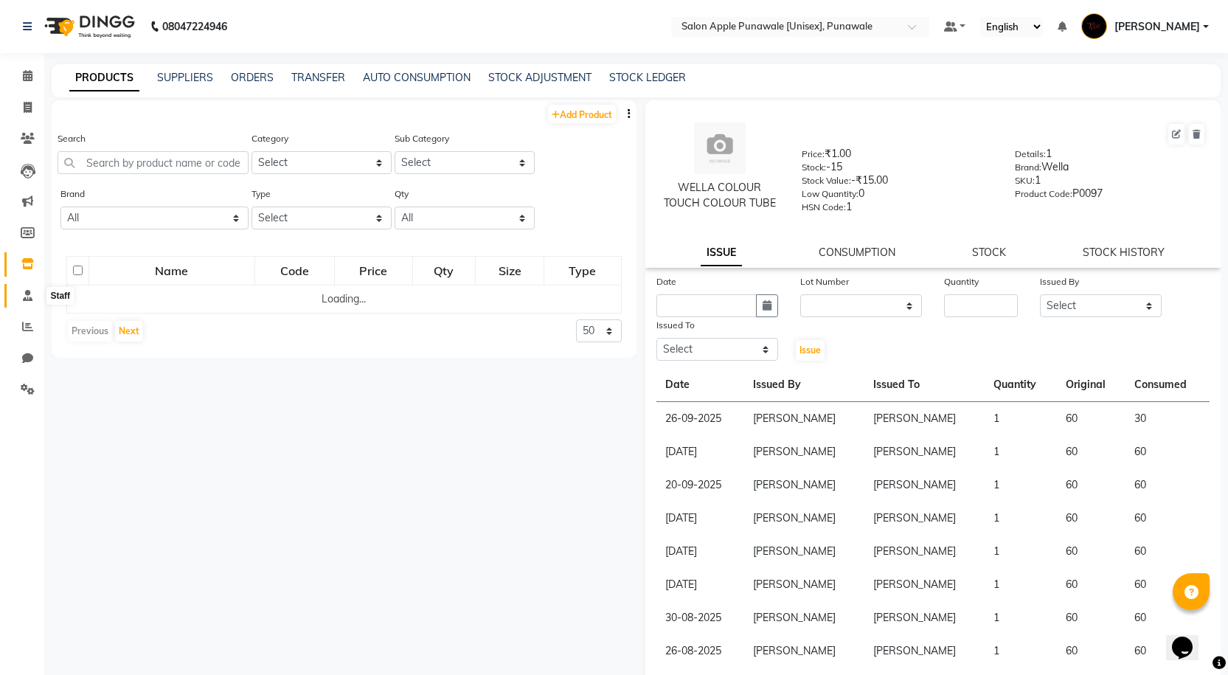
click at [25, 300] on icon at bounding box center [28, 295] width 10 height 11
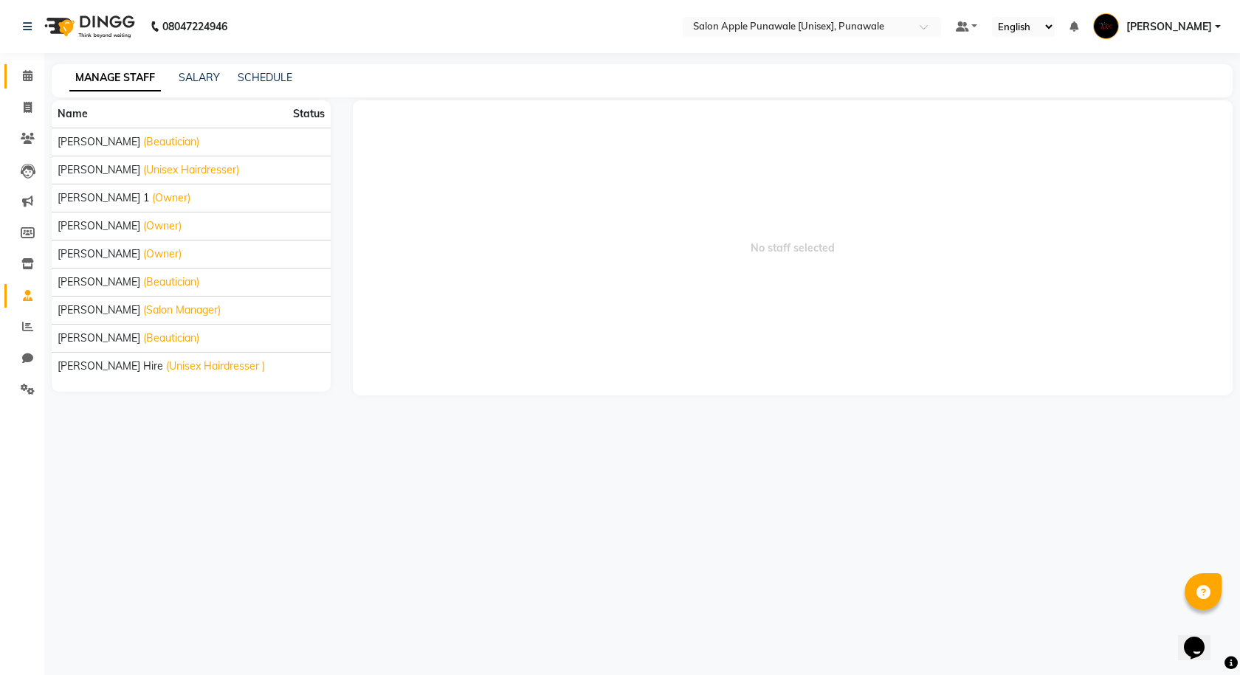
click at [21, 86] on link "Calendar" at bounding box center [21, 76] width 35 height 24
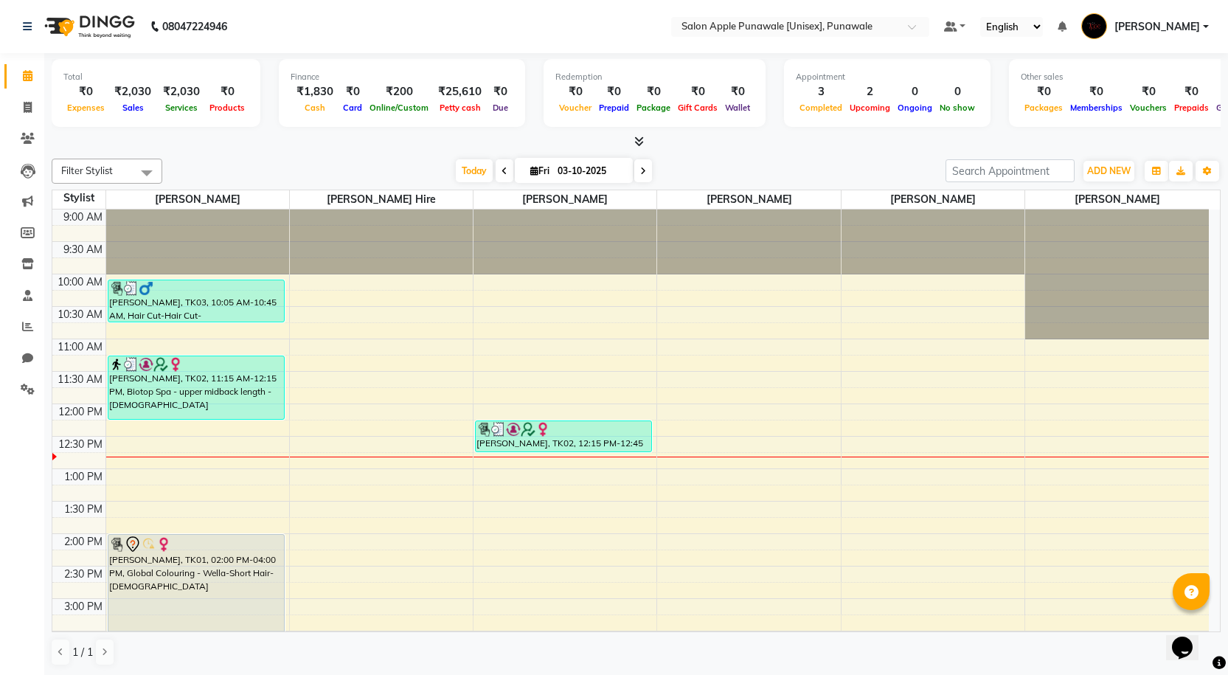
click at [640, 144] on icon at bounding box center [640, 141] width 10 height 11
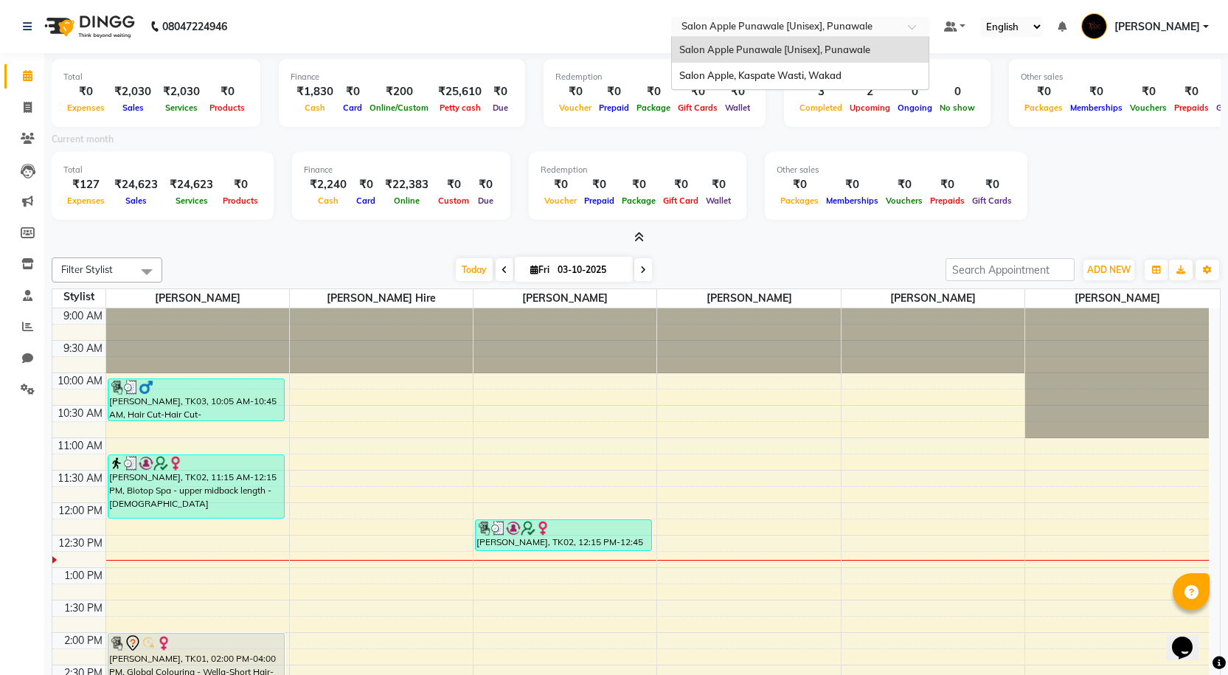
click at [836, 32] on input "text" at bounding box center [786, 28] width 214 height 15
click at [823, 69] on span "Salon Apple, Kaspate Wasti, Wakad" at bounding box center [761, 75] width 162 height 12
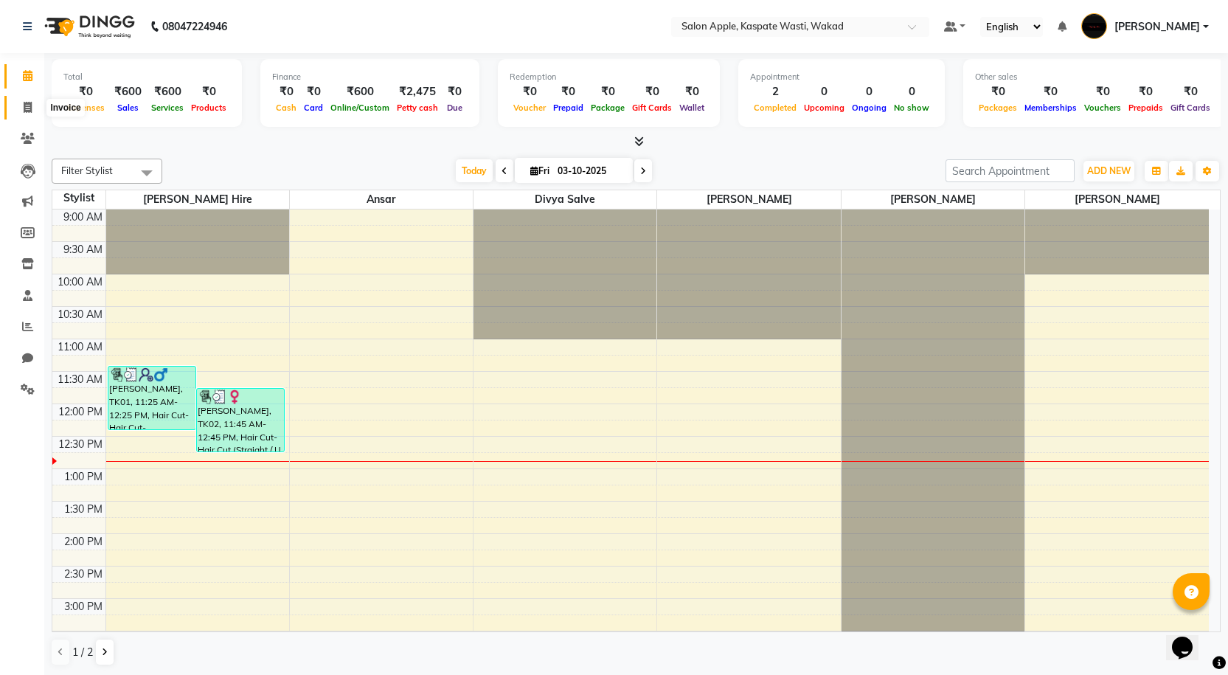
click at [21, 102] on span at bounding box center [28, 108] width 26 height 17
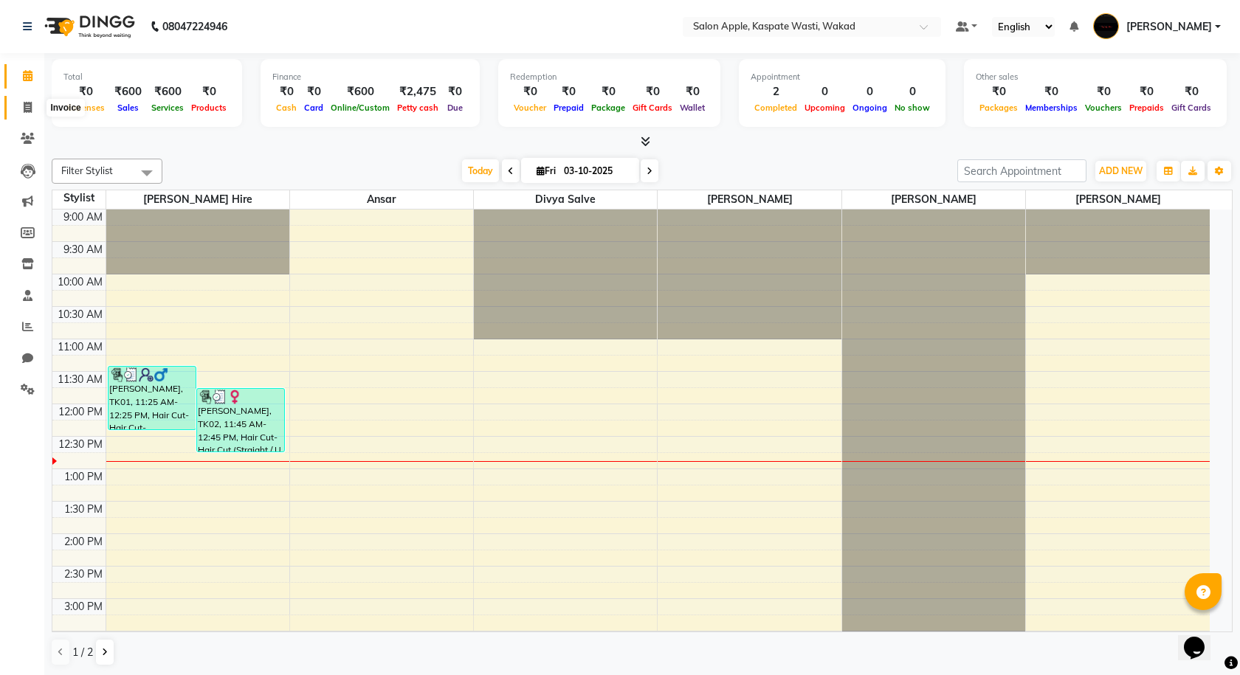
select select "7956"
select select "service"
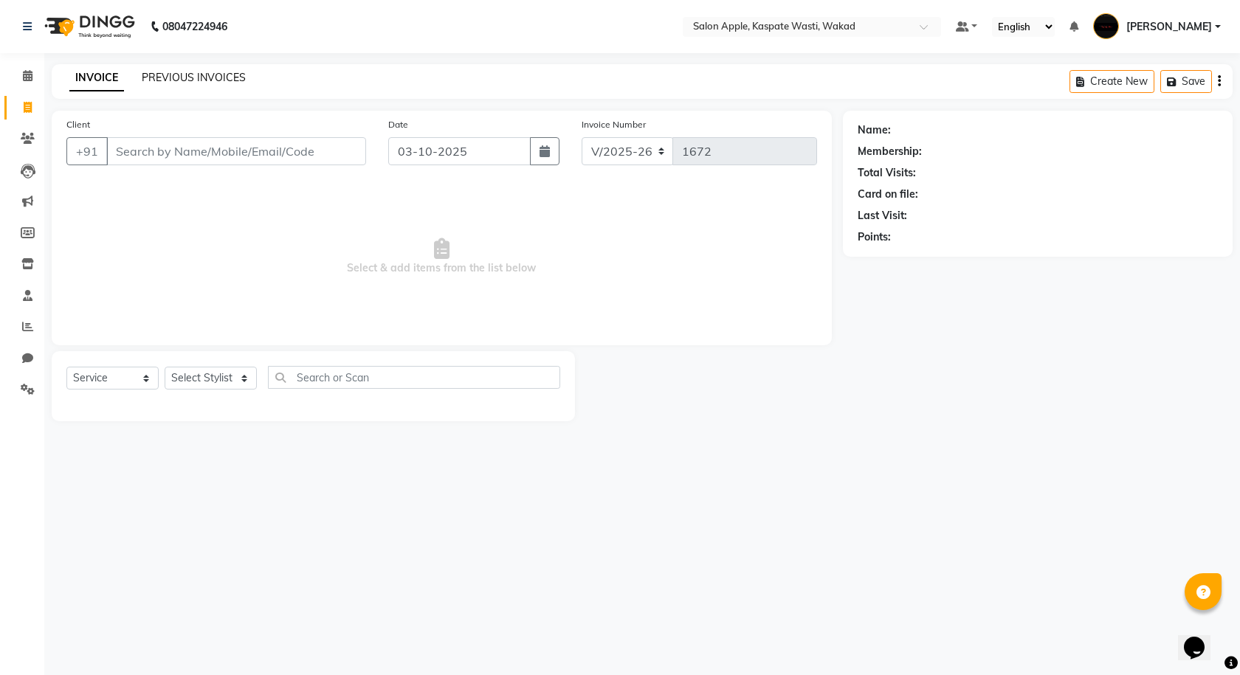
click at [163, 79] on link "PREVIOUS INVOICES" at bounding box center [194, 77] width 104 height 13
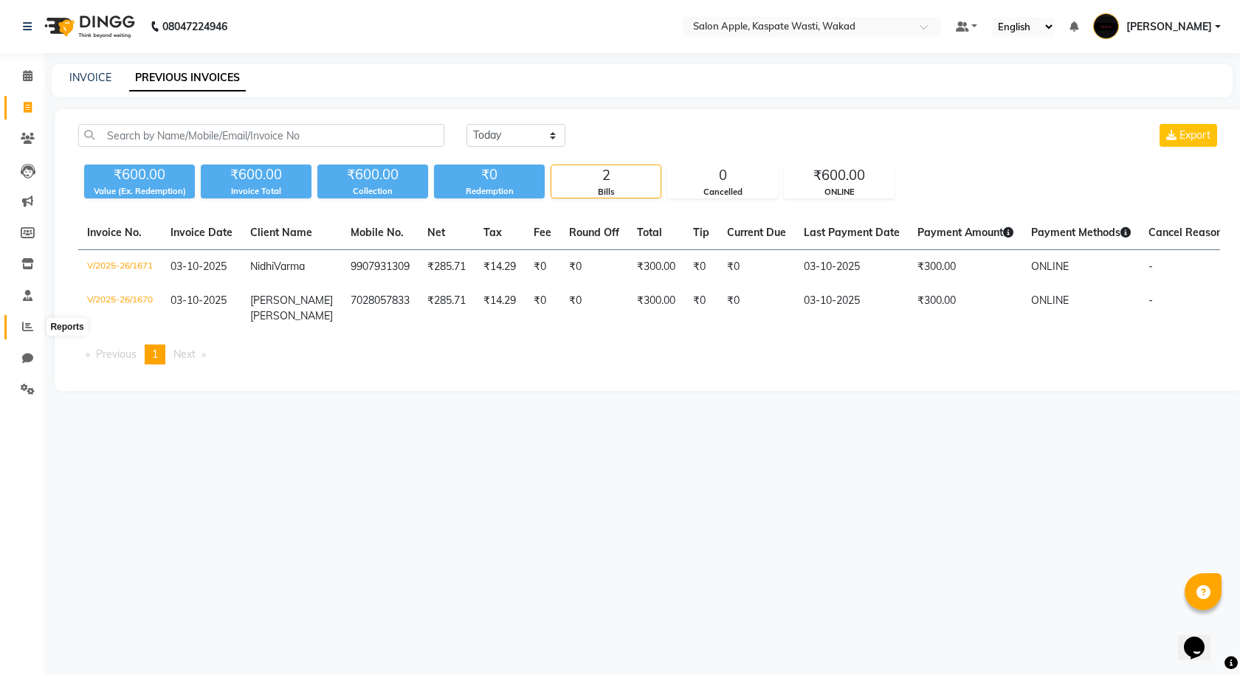
click at [22, 322] on icon at bounding box center [27, 326] width 11 height 11
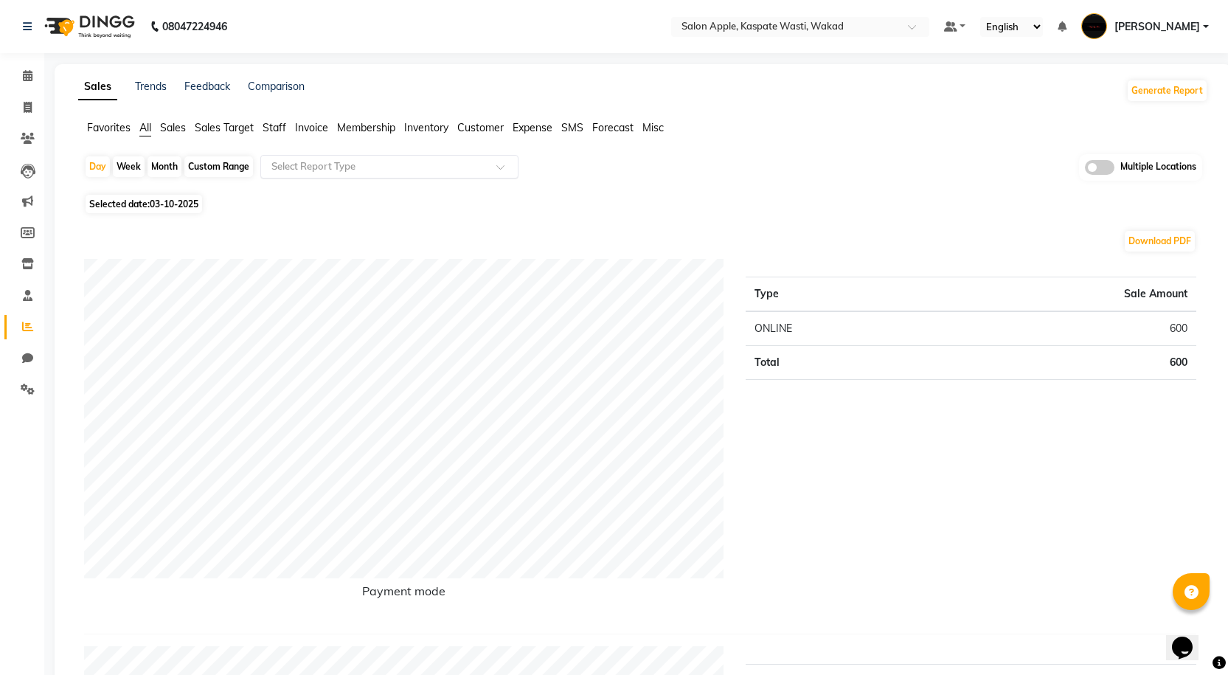
click at [357, 162] on input "text" at bounding box center [375, 166] width 212 height 15
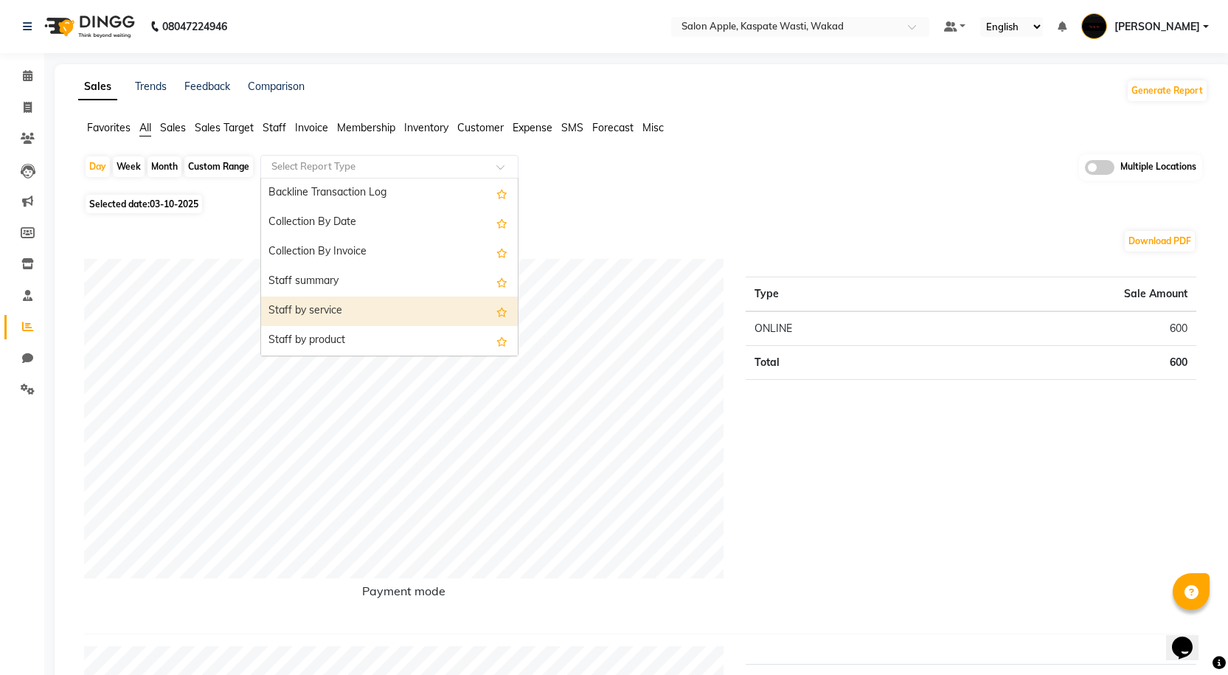
click at [362, 284] on div "Staff summary" at bounding box center [389, 282] width 257 height 30
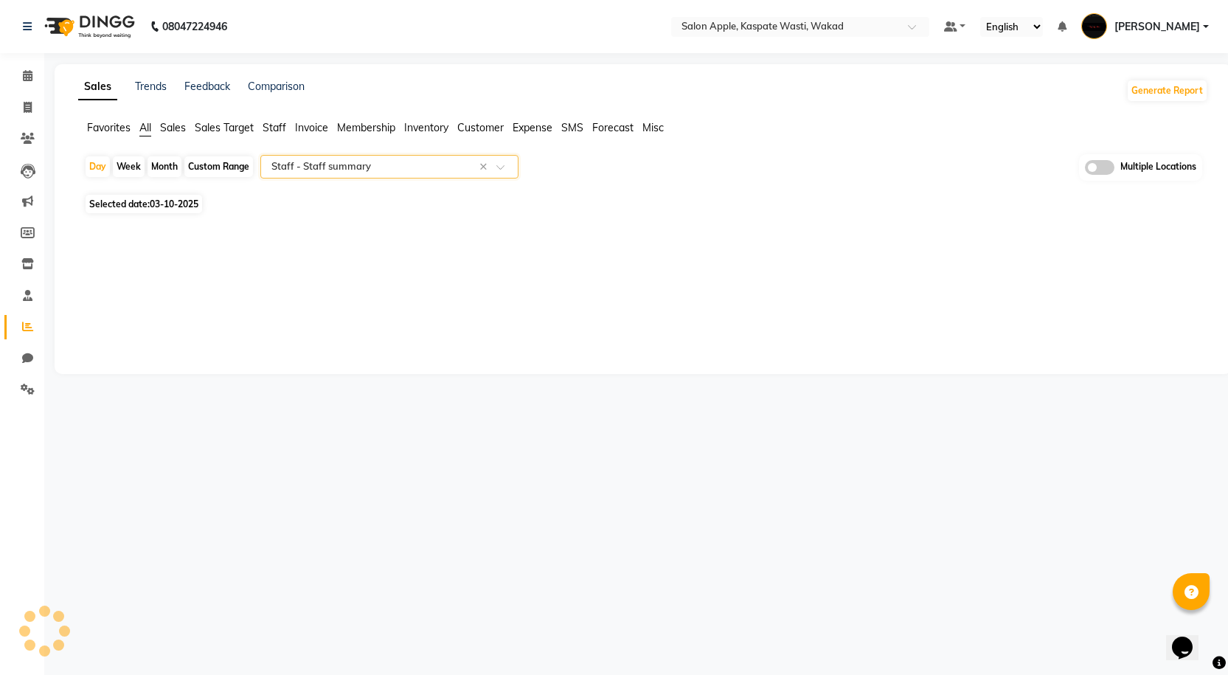
select select "full_report"
select select "csv"
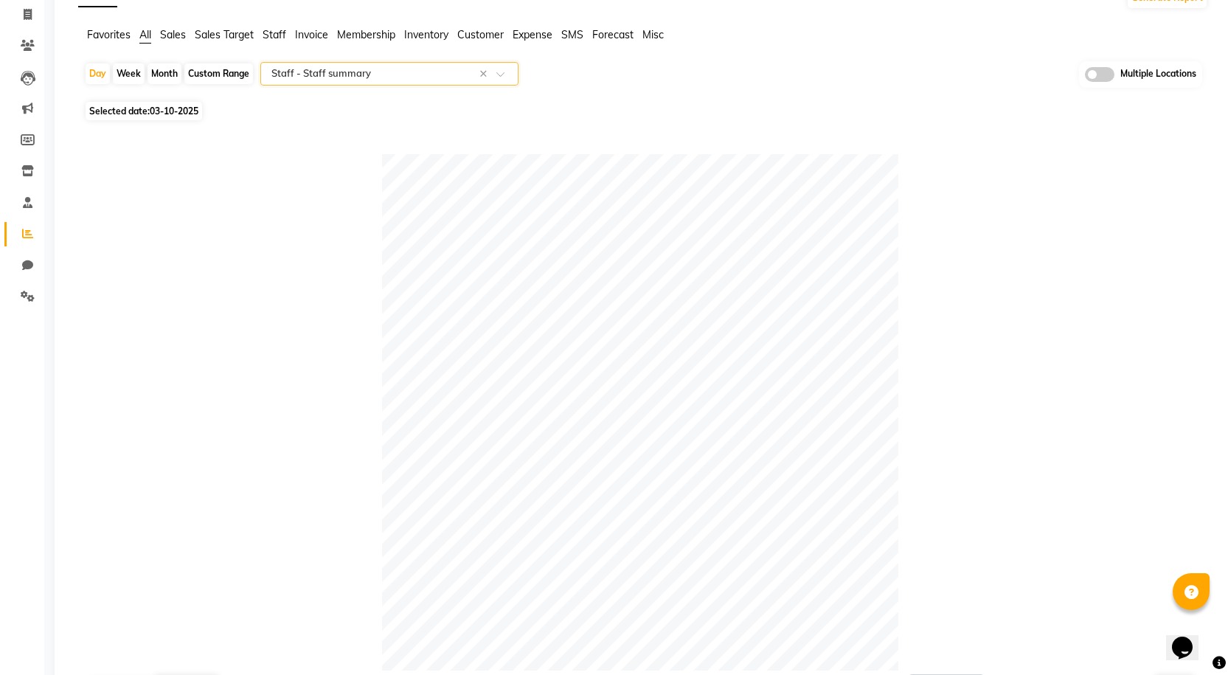
scroll to position [74, 0]
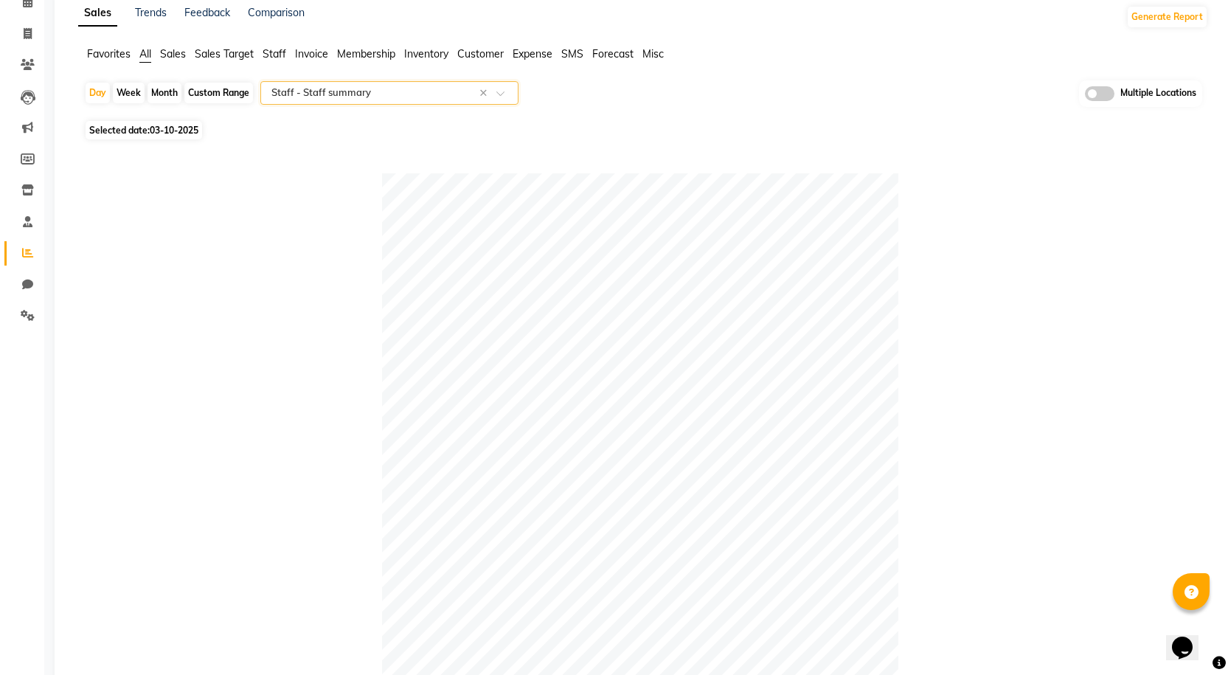
click at [159, 97] on div "Month" at bounding box center [165, 93] width 34 height 21
select select "10"
select select "2025"
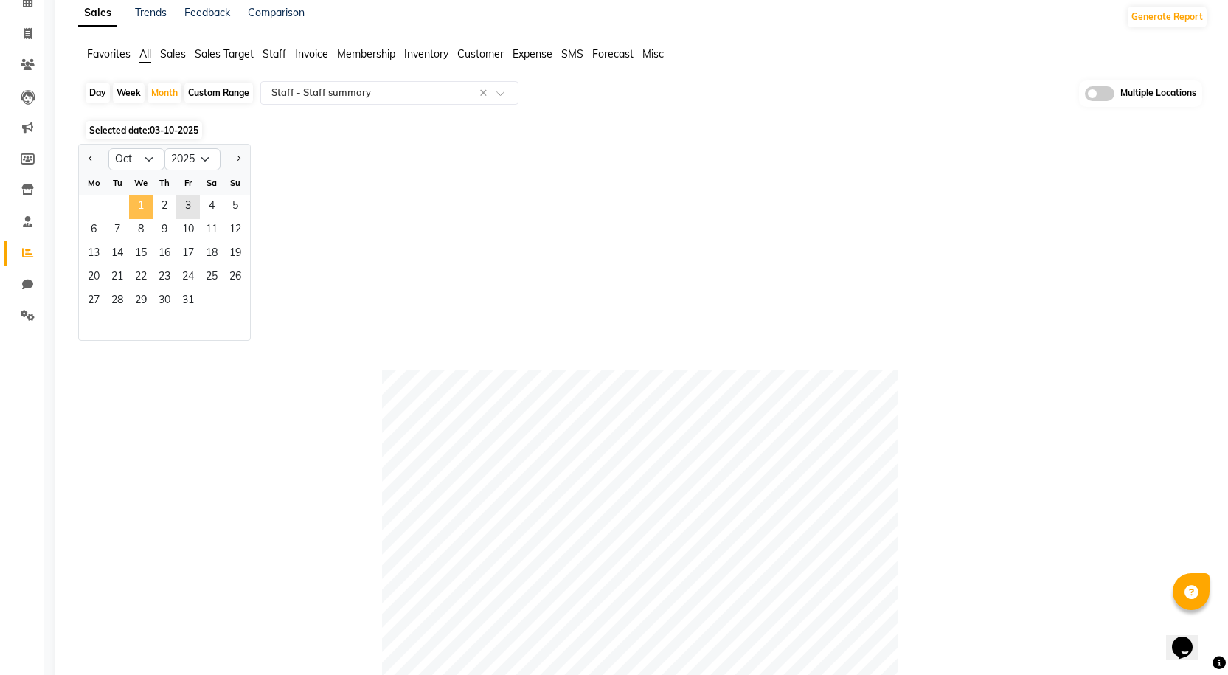
click at [134, 203] on span "1" at bounding box center [141, 208] width 24 height 24
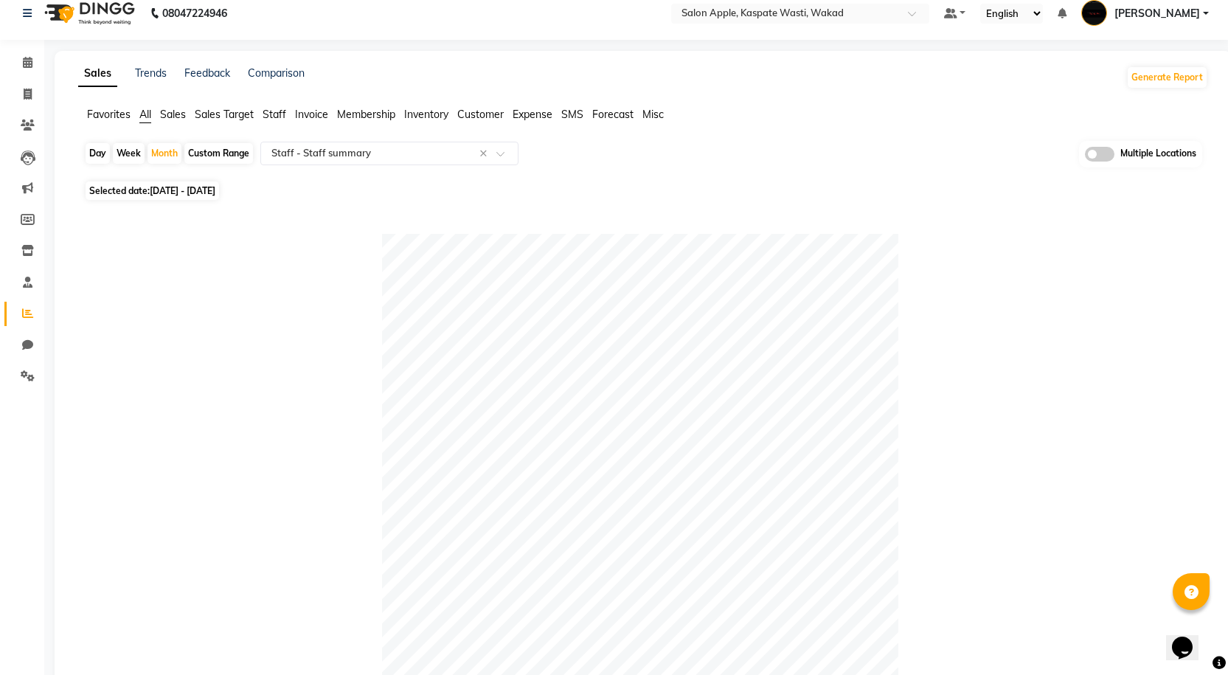
scroll to position [0, 0]
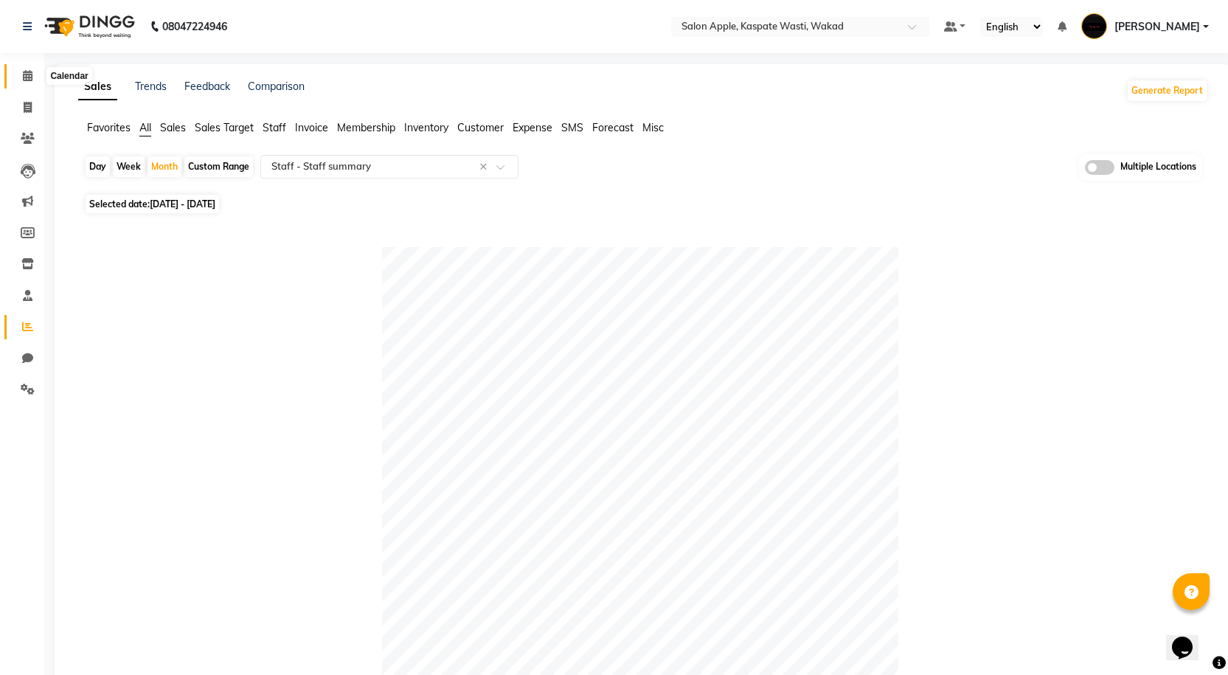
click at [28, 72] on icon at bounding box center [28, 75] width 10 height 11
